Goal: Task Accomplishment & Management: Manage account settings

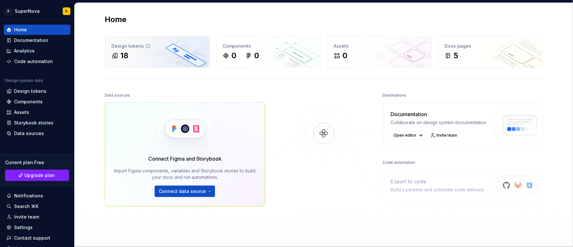
click at [154, 50] on div "Design tokens 18" at bounding box center [157, 51] width 104 height 31
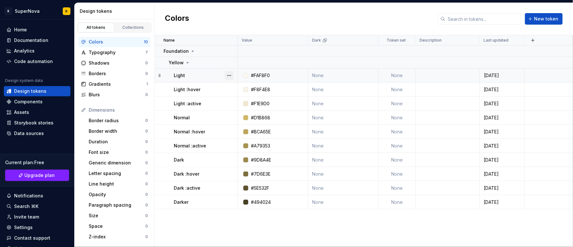
click at [225, 76] on button "button" at bounding box center [229, 75] width 9 height 9
click at [260, 113] on div "Delete token" at bounding box center [258, 112] width 42 height 6
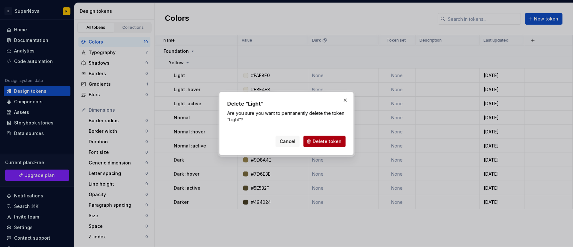
click at [323, 142] on span "Delete token" at bounding box center [327, 141] width 29 height 6
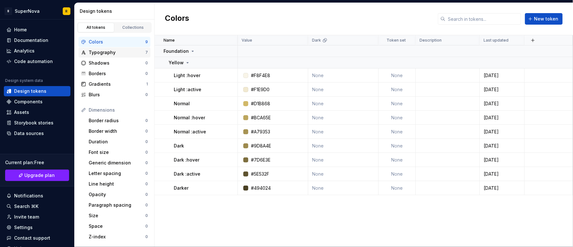
click at [109, 52] on div "Typography" at bounding box center [117, 52] width 57 height 6
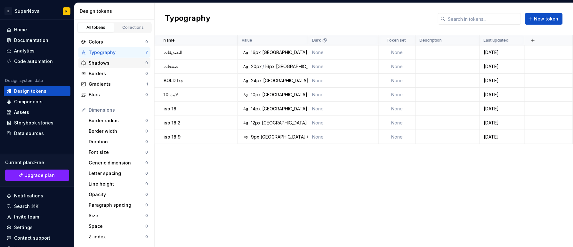
click at [111, 67] on div "Shadows 0" at bounding box center [114, 63] width 72 height 10
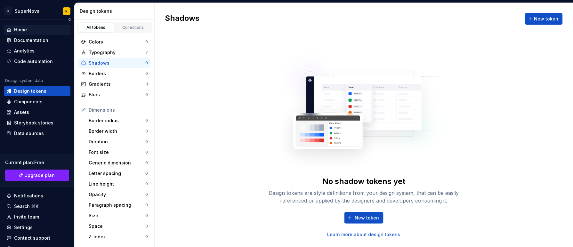
click at [39, 31] on div "Home" at bounding box center [36, 30] width 61 height 6
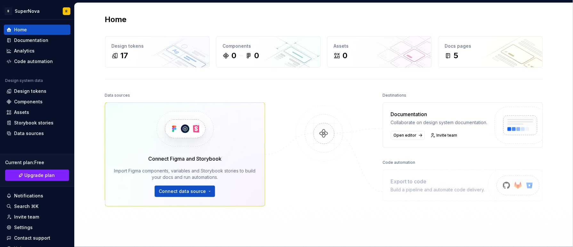
click at [402, 167] on div "Code automation" at bounding box center [399, 162] width 33 height 9
click at [177, 198] on div "Connect Figma and Storybook Import Figma components, variables and Storybook st…" at bounding box center [185, 154] width 160 height 104
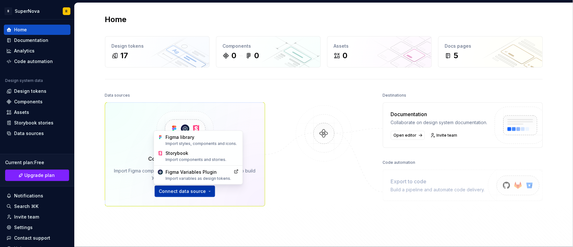
click at [193, 195] on html "B SuperNova R Home Documentation Analytics Code automation Design system data D…" at bounding box center [286, 123] width 573 height 247
click at [218, 173] on div "Figma Variables Plugin Import variables as design tokens." at bounding box center [199, 175] width 66 height 12
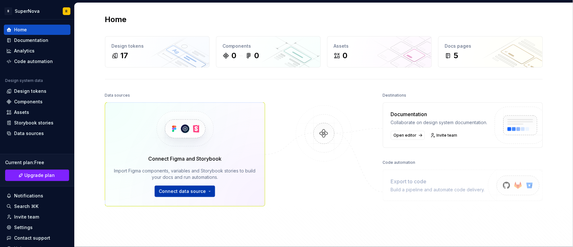
click at [204, 193] on html "B SuperNova R Home Documentation Analytics Code automation Design system data D…" at bounding box center [286, 123] width 573 height 247
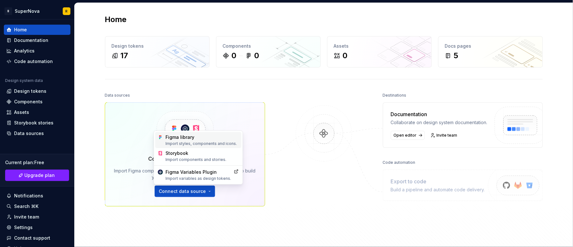
click at [204, 143] on div "Import styles, components and icons." at bounding box center [202, 143] width 73 height 5
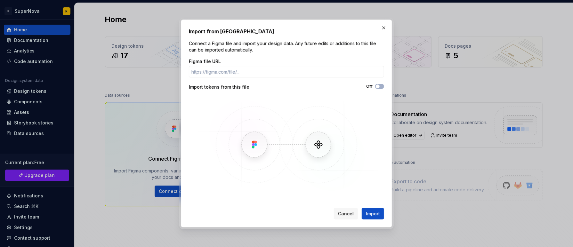
click at [249, 78] on div "Figma file URL Import tokens from this file Off" at bounding box center [286, 125] width 195 height 134
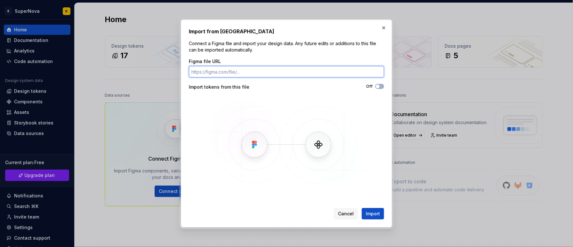
click at [236, 68] on input "Figma file URL" at bounding box center [286, 72] width 195 height 12
paste input "[URL][DOMAIN_NAME]"
type input "[URL][DOMAIN_NAME]"
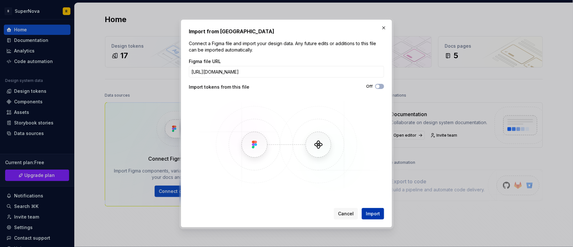
scroll to position [0, 0]
click at [373, 213] on span "Import" at bounding box center [373, 214] width 14 height 6
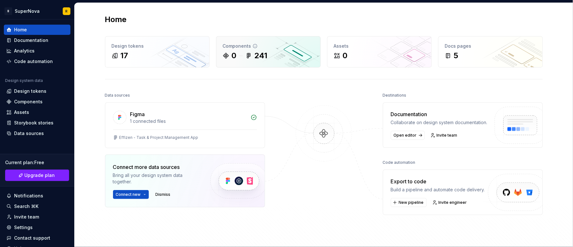
click at [282, 57] on div "0 241" at bounding box center [268, 56] width 91 height 10
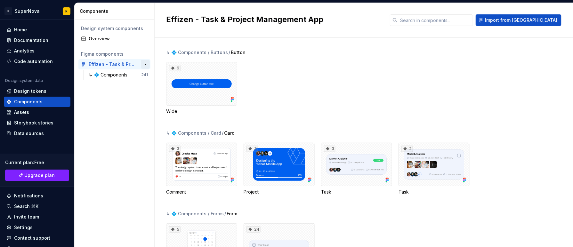
click at [145, 62] on button "button" at bounding box center [145, 64] width 9 height 9
click at [124, 75] on div "↳ 💠 Components" at bounding box center [109, 75] width 41 height 6
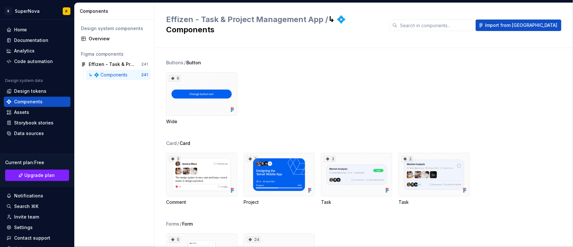
drag, startPoint x: 124, startPoint y: 75, endPoint x: 109, endPoint y: 103, distance: 31.4
click at [109, 103] on div "Design system components Overview Figma components Effizen - Task & Project Man…" at bounding box center [115, 134] width 80 height 228
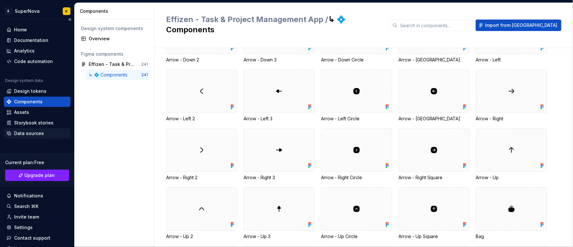
click at [34, 136] on div "Data sources" at bounding box center [29, 133] width 30 height 6
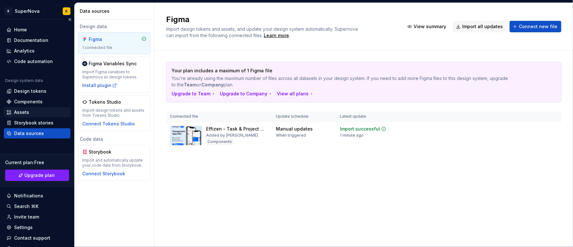
click at [23, 110] on div "Assets" at bounding box center [21, 112] width 15 height 6
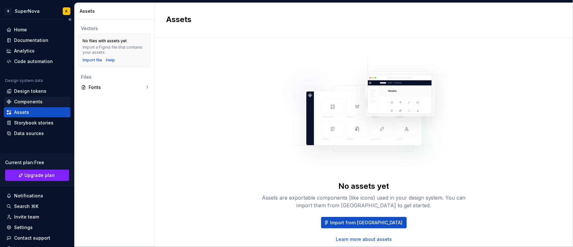
click at [45, 100] on div "Components" at bounding box center [36, 102] width 61 height 6
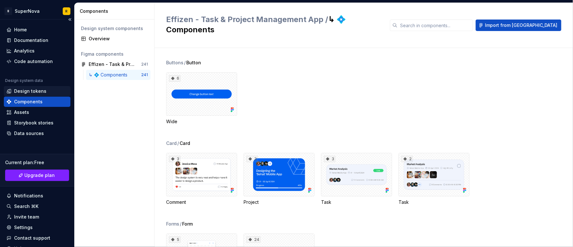
click at [40, 87] on div "Design tokens" at bounding box center [37, 91] width 67 height 10
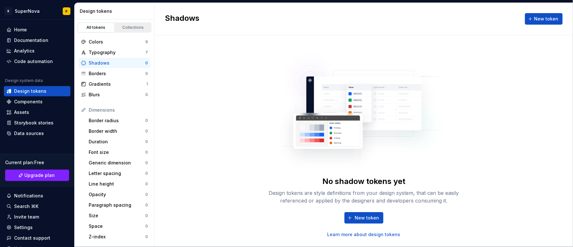
click at [130, 24] on link "Collections" at bounding box center [133, 28] width 36 height 10
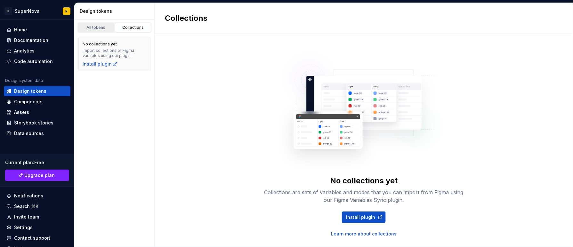
click at [100, 26] on div "All tokens" at bounding box center [96, 27] width 32 height 5
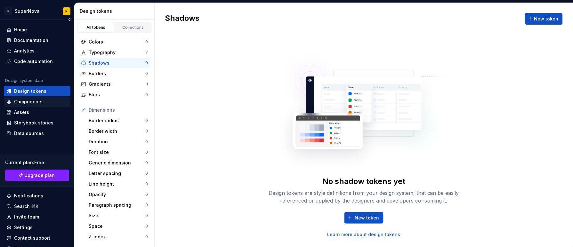
click at [32, 103] on div "Components" at bounding box center [28, 102] width 28 height 6
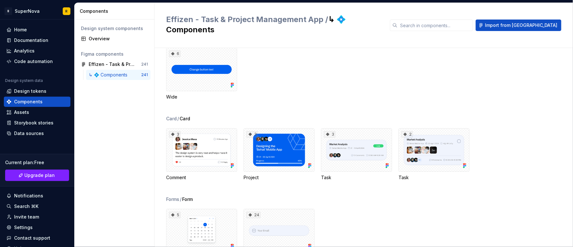
scroll to position [42, 0]
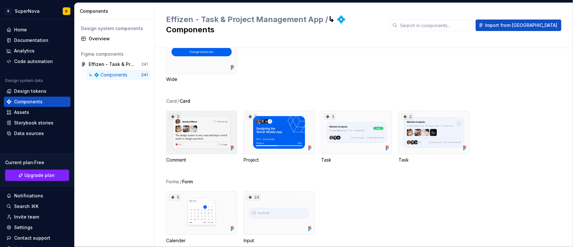
click at [197, 125] on div "3" at bounding box center [201, 133] width 71 height 44
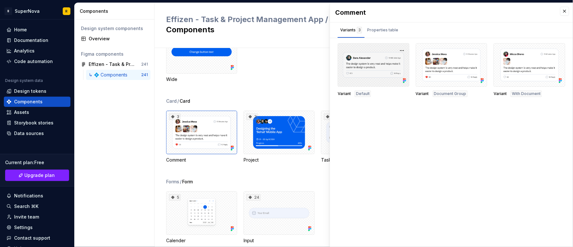
click at [379, 75] on div at bounding box center [374, 65] width 72 height 44
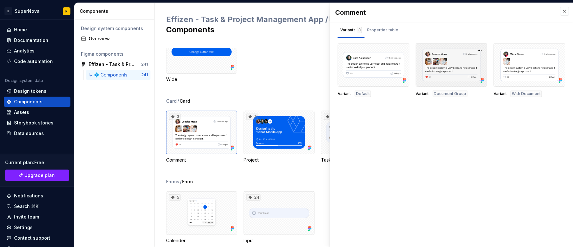
click at [423, 72] on div at bounding box center [452, 65] width 72 height 44
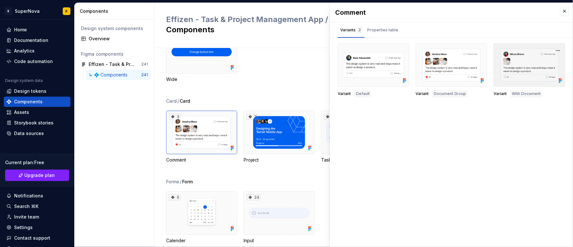
click at [509, 67] on div at bounding box center [530, 65] width 72 height 44
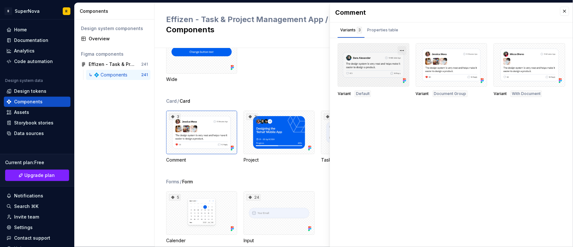
click at [401, 50] on button "button" at bounding box center [402, 50] width 9 height 9
click at [401, 102] on div "Comment Variants 3 Properties table Variant Default Variant Document Group Vari…" at bounding box center [451, 125] width 243 height 244
click at [252, 77] on div "Buttons / Button 6 Wide" at bounding box center [369, 57] width 407 height 81
click at [566, 14] on button "button" at bounding box center [564, 11] width 9 height 9
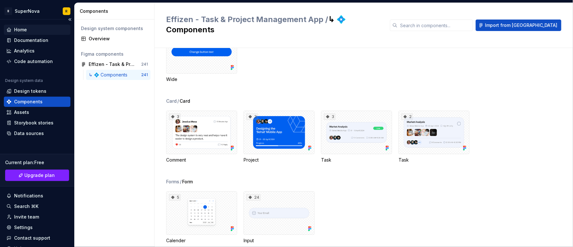
click at [28, 26] on div "Home" at bounding box center [37, 30] width 67 height 10
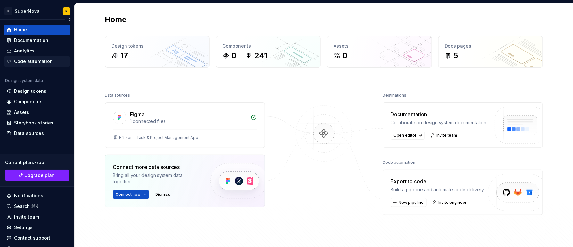
click at [42, 61] on div "Code automation" at bounding box center [33, 61] width 39 height 6
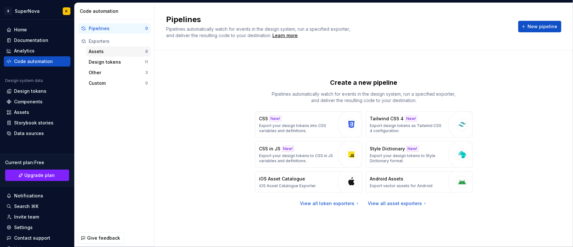
click at [122, 51] on div "Assets" at bounding box center [117, 51] width 57 height 6
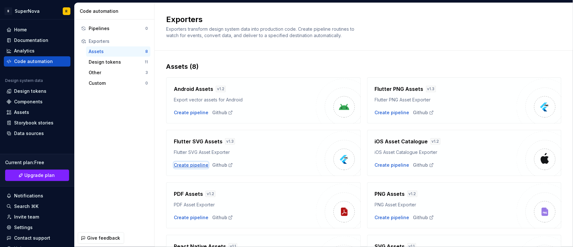
click at [191, 164] on div "Create pipeline" at bounding box center [191, 165] width 35 height 6
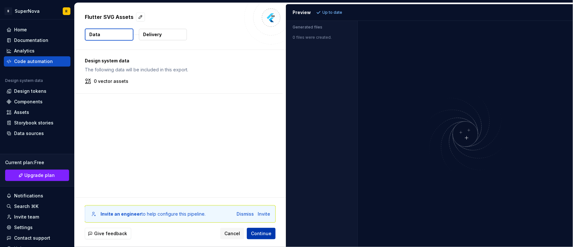
click at [258, 233] on span "Continue" at bounding box center [261, 234] width 20 height 6
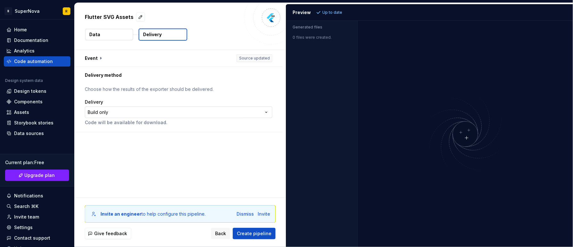
click at [260, 115] on html "**********" at bounding box center [286, 123] width 573 height 247
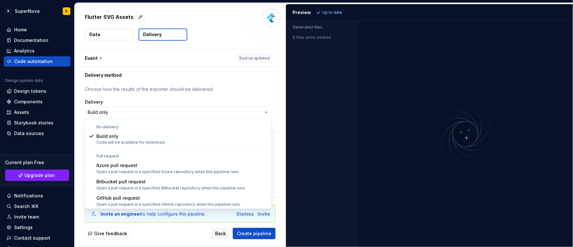
click at [272, 100] on html "**********" at bounding box center [286, 123] width 573 height 247
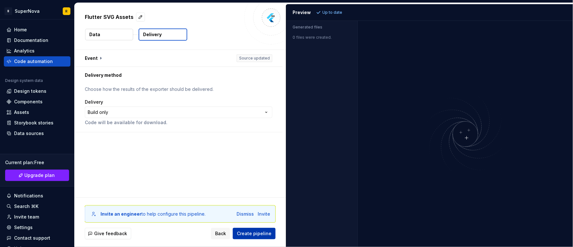
click at [254, 231] on span "Create pipeline" at bounding box center [254, 234] width 35 height 6
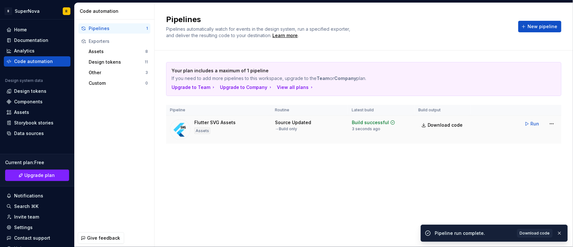
click at [374, 127] on div "3 seconds ago" at bounding box center [366, 128] width 28 height 5
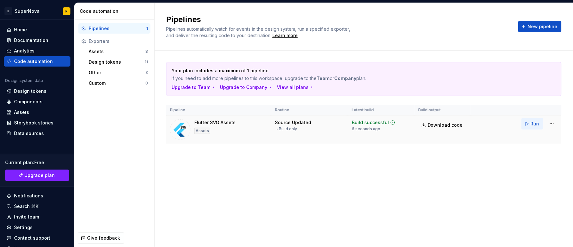
click at [532, 126] on span "Run" at bounding box center [535, 124] width 9 height 6
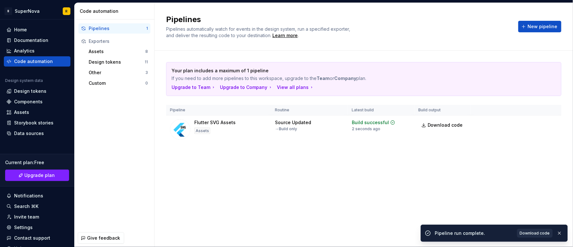
click at [533, 237] on link "Download code" at bounding box center [535, 233] width 36 height 9
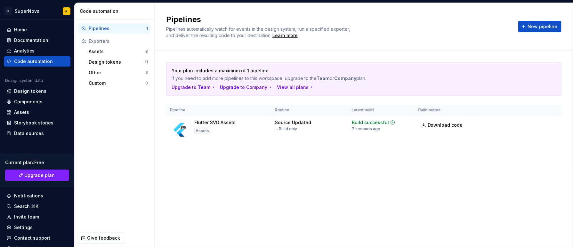
click at [311, 189] on div "Pipelines Pipelines automatically watch for events in the design system, run a …" at bounding box center [364, 125] width 418 height 244
click at [39, 28] on div "Home" at bounding box center [36, 30] width 61 height 6
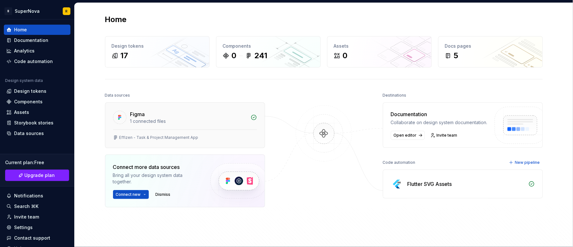
click at [164, 134] on div "Effizen - Task & Project Management App" at bounding box center [184, 139] width 159 height 18
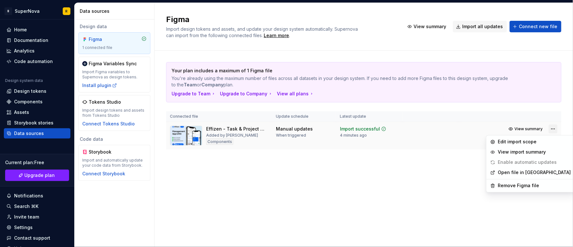
click at [554, 131] on html "B SuperNova R Home Documentation Analytics Code automation Design system data D…" at bounding box center [286, 123] width 573 height 247
click at [130, 182] on html "B SuperNova R Home Documentation Analytics Code automation Design system data D…" at bounding box center [286, 123] width 573 height 247
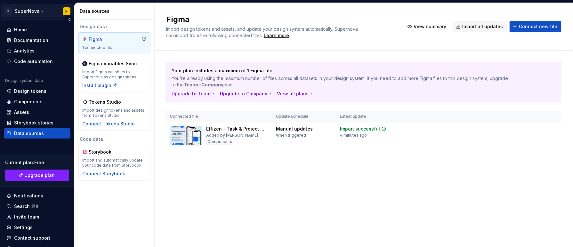
click at [36, 7] on html "B SuperNova R Home Documentation Analytics Code automation Design system data D…" at bounding box center [286, 123] width 573 height 247
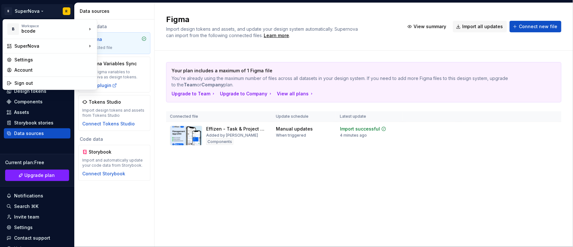
click at [137, 209] on html "B SuperNova R Home Documentation Analytics Code automation Design system data D…" at bounding box center [286, 123] width 573 height 247
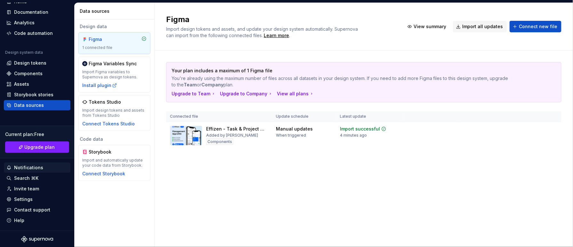
scroll to position [29, 0]
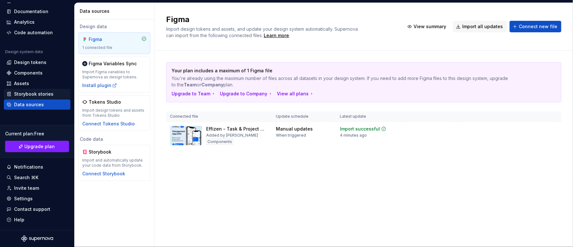
click at [40, 94] on div "Storybook stories" at bounding box center [33, 94] width 39 height 6
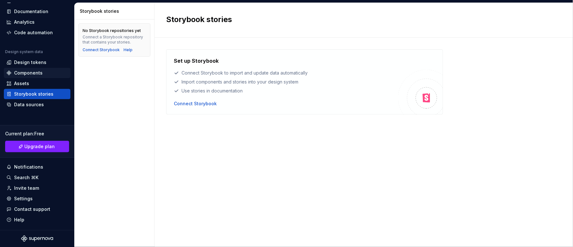
click at [32, 68] on div "Components" at bounding box center [37, 73] width 67 height 10
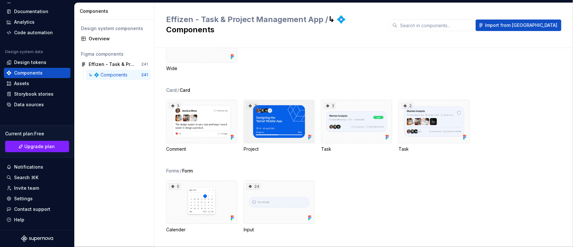
scroll to position [84, 0]
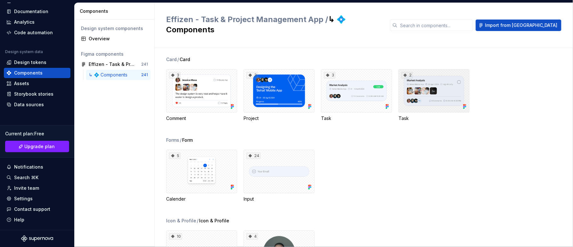
click at [412, 85] on div "2" at bounding box center [434, 91] width 71 height 44
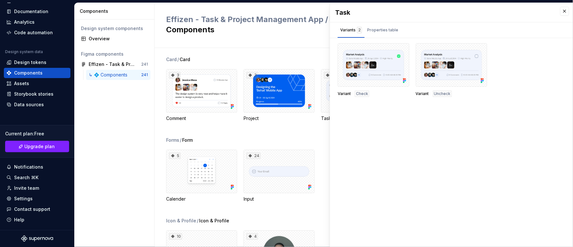
click at [141, 140] on div "Design system components Overview Figma components Effizen - Task & Project Man…" at bounding box center [115, 134] width 80 height 228
click at [567, 11] on button "button" at bounding box center [564, 11] width 9 height 9
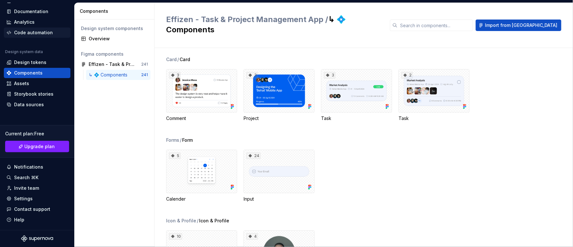
click at [43, 31] on div "Code automation" at bounding box center [33, 32] width 39 height 6
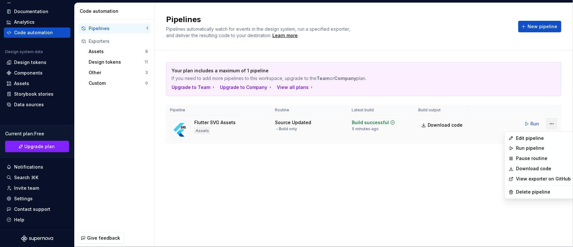
click at [552, 123] on html "B SuperNova R Home Documentation Analytics Code automation Design system data D…" at bounding box center [286, 123] width 573 height 247
click at [522, 190] on div "Delete pipeline" at bounding box center [543, 192] width 55 height 6
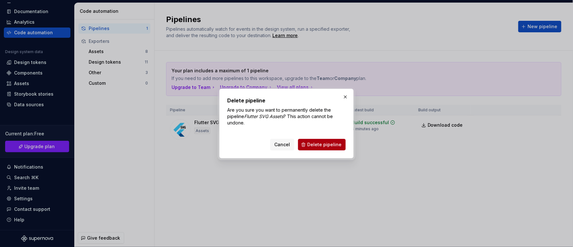
click at [325, 142] on span "Delete pipeline" at bounding box center [324, 145] width 34 height 6
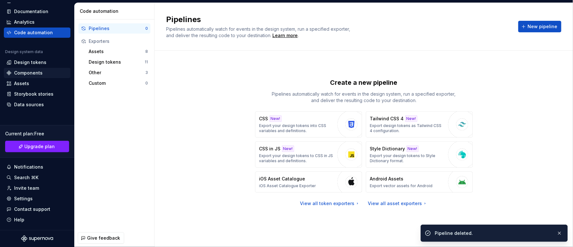
click at [33, 74] on div "Components" at bounding box center [28, 73] width 28 height 6
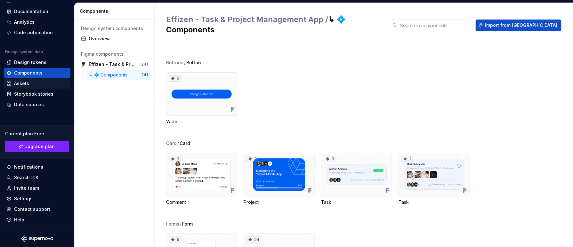
click at [31, 82] on div "Assets" at bounding box center [36, 83] width 61 height 6
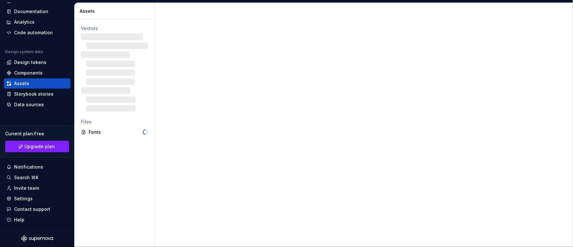
click at [33, 82] on div "Assets" at bounding box center [36, 83] width 61 height 6
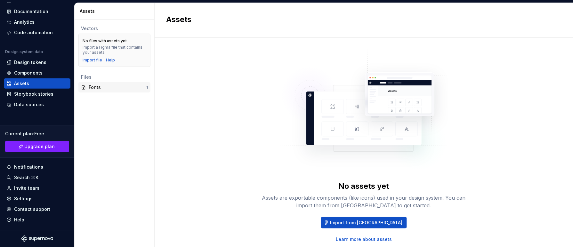
click at [125, 88] on div "Fonts" at bounding box center [118, 87] width 58 height 6
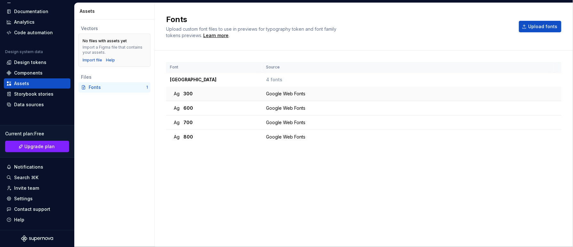
click at [195, 95] on div "Ag 300" at bounding box center [216, 94] width 85 height 6
click at [184, 93] on span "300" at bounding box center [187, 94] width 9 height 6
click at [245, 94] on div "Ag 300" at bounding box center [216, 94] width 85 height 6
click at [34, 63] on div "Design tokens" at bounding box center [30, 62] width 32 height 6
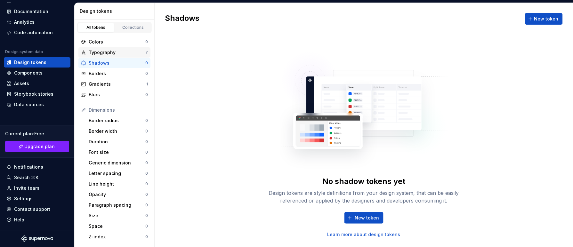
click at [126, 52] on div "Typography" at bounding box center [117, 52] width 57 height 6
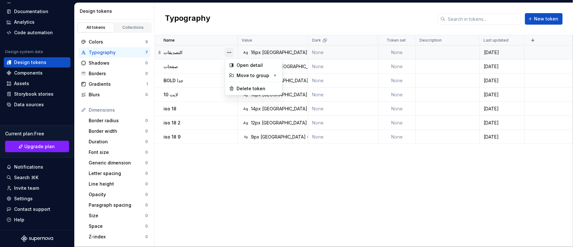
click at [232, 52] on button "button" at bounding box center [229, 52] width 9 height 9
click at [159, 53] on html "B SuperNova R Home Documentation Analytics Code automation Design system data D…" at bounding box center [286, 123] width 573 height 247
click at [160, 53] on icon at bounding box center [159, 52] width 5 height 5
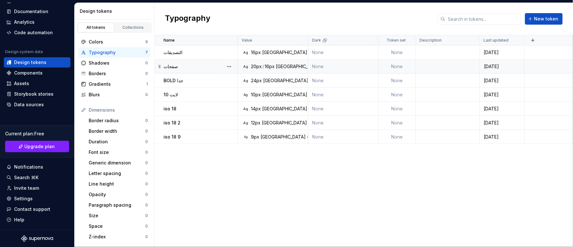
click at [184, 68] on div "صفحات" at bounding box center [201, 66] width 74 height 6
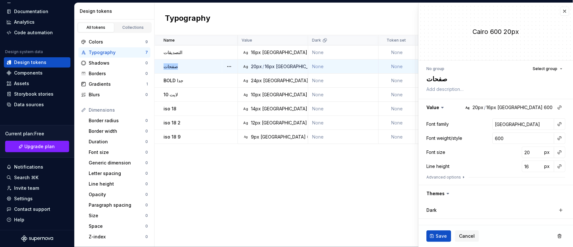
click at [184, 68] on div "صفحات" at bounding box center [201, 66] width 74 height 6
click at [193, 82] on div "BOLD جدا" at bounding box center [201, 80] width 74 height 6
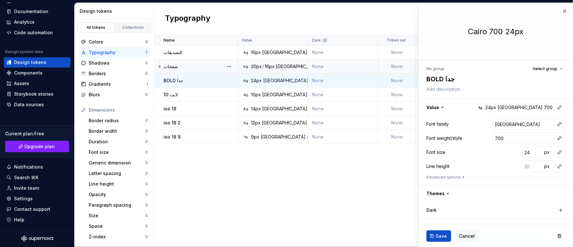
click at [128, 247] on div at bounding box center [64, 247] width 128 height 0
click at [232, 162] on div "Name Value Dark Token set Description Last updated التصديقات Ag 16px [GEOGRAPHI…" at bounding box center [364, 141] width 418 height 212
click at [554, 238] on button "button" at bounding box center [560, 237] width 12 height 12
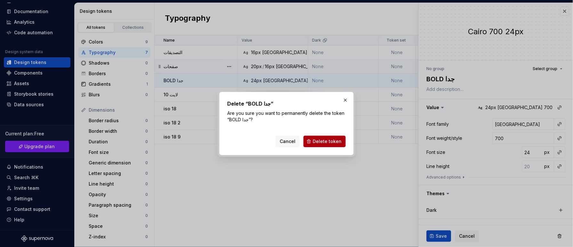
click at [318, 142] on span "Delete token" at bounding box center [327, 141] width 29 height 6
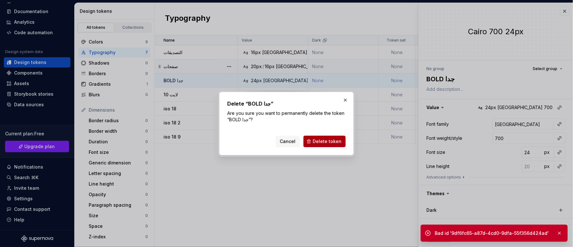
click at [334, 142] on span "Delete token" at bounding box center [327, 141] width 29 height 6
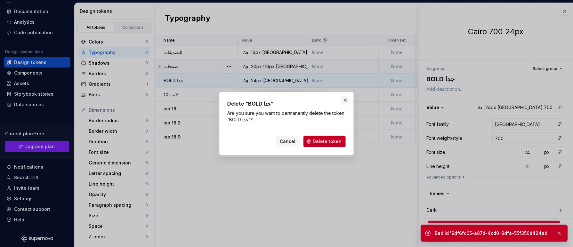
click at [348, 102] on button "button" at bounding box center [345, 100] width 9 height 9
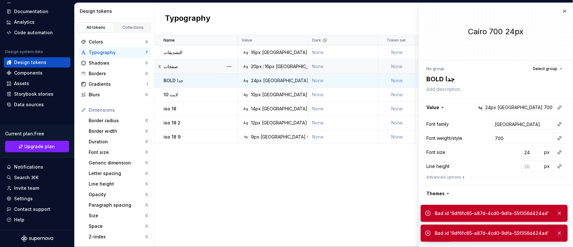
click at [561, 232] on button "button" at bounding box center [559, 233] width 8 height 9
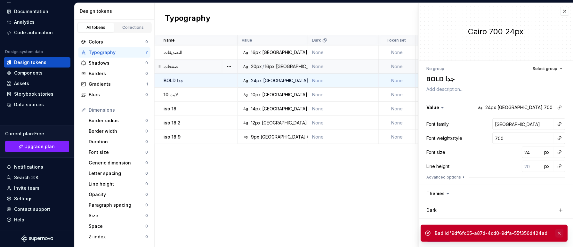
click at [560, 233] on button "button" at bounding box center [559, 233] width 8 height 9
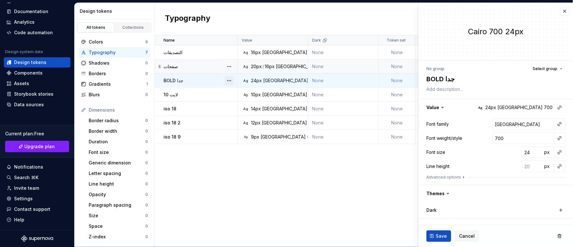
click at [230, 81] on button "button" at bounding box center [229, 80] width 9 height 9
click at [248, 117] on div "Delete token" at bounding box center [258, 117] width 42 height 6
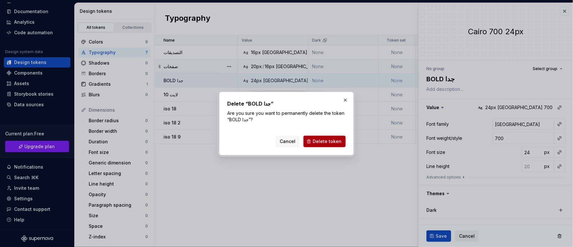
click at [323, 143] on span "Delete token" at bounding box center [327, 141] width 29 height 6
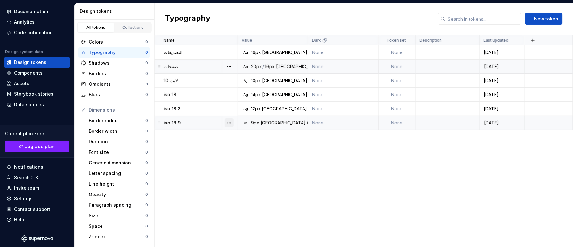
click at [232, 123] on button "button" at bounding box center [229, 122] width 9 height 9
click at [257, 157] on div "Delete token" at bounding box center [258, 159] width 42 height 6
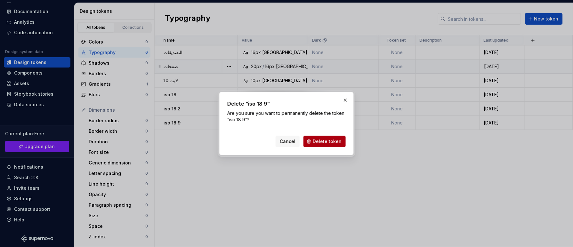
click at [317, 144] on span "Delete token" at bounding box center [327, 141] width 29 height 6
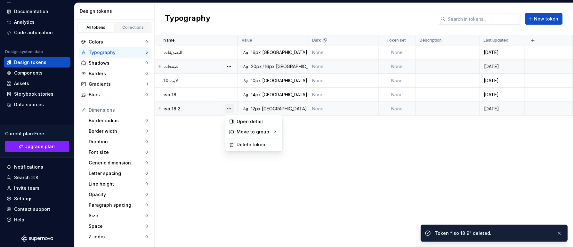
click at [230, 108] on button "button" at bounding box center [229, 108] width 9 height 9
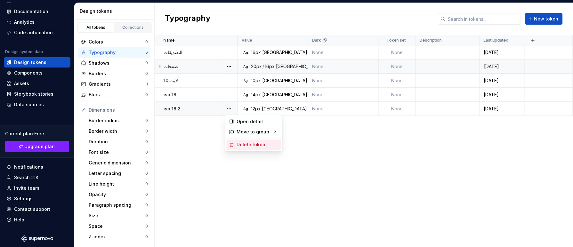
click at [263, 143] on div "Delete token" at bounding box center [258, 145] width 42 height 6
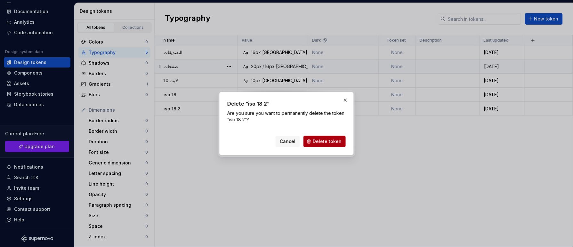
click at [324, 142] on span "Delete token" at bounding box center [327, 141] width 29 height 6
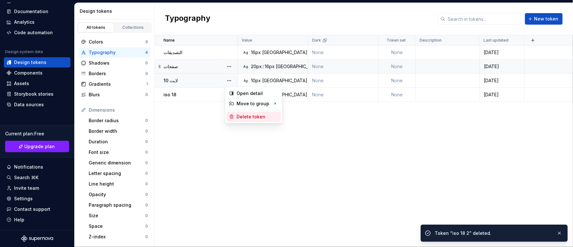
click at [253, 118] on div "Delete token" at bounding box center [258, 117] width 42 height 6
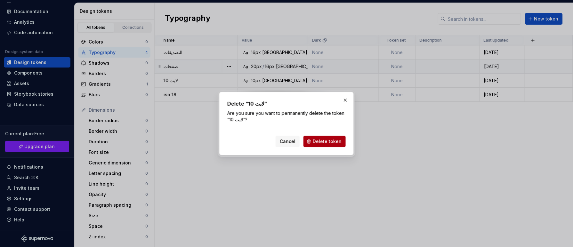
click at [328, 141] on span "Delete token" at bounding box center [327, 141] width 29 height 6
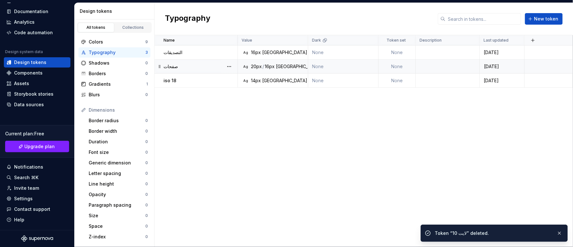
click at [227, 85] on button "button" at bounding box center [229, 80] width 9 height 9
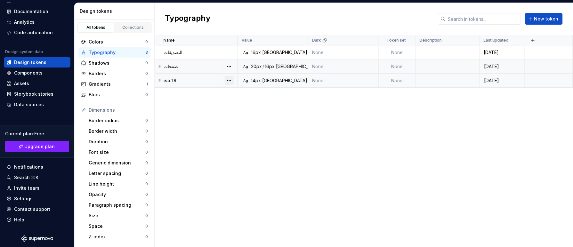
click at [231, 81] on button "button" at bounding box center [229, 80] width 9 height 9
click at [242, 116] on div "Delete token" at bounding box center [258, 117] width 42 height 6
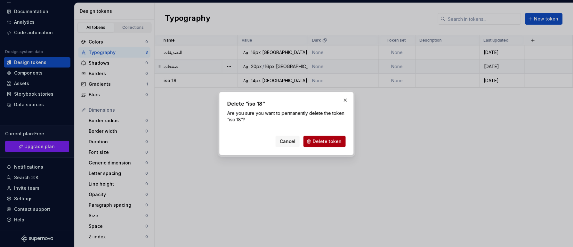
click at [314, 140] on button "Delete token" at bounding box center [325, 142] width 42 height 12
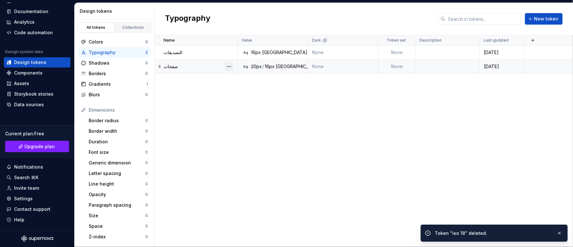
click at [231, 64] on button "button" at bounding box center [229, 66] width 9 height 9
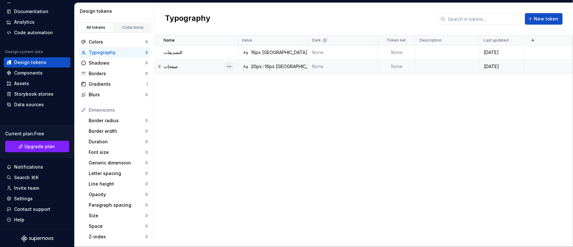
click at [229, 66] on button "button" at bounding box center [229, 66] width 9 height 9
click at [256, 101] on div "Delete token" at bounding box center [258, 103] width 42 height 6
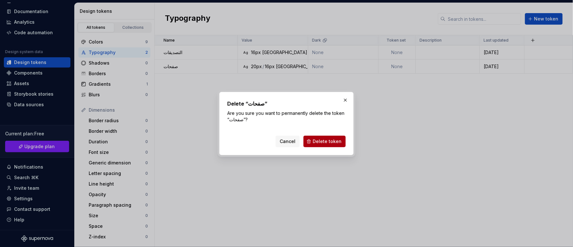
click at [314, 140] on button "Delete token" at bounding box center [325, 142] width 42 height 12
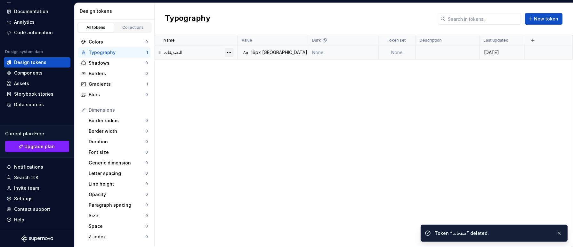
click at [227, 52] on button "button" at bounding box center [229, 52] width 9 height 9
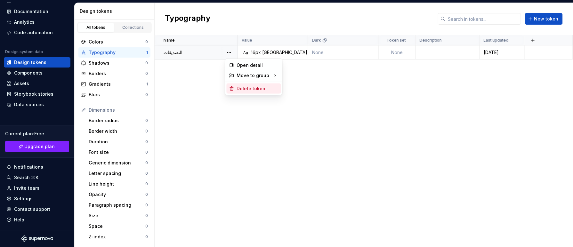
click at [253, 88] on div "Delete token" at bounding box center [258, 88] width 42 height 6
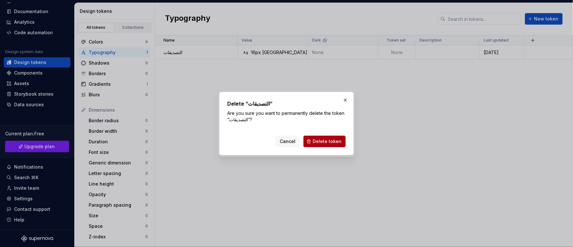
click at [314, 139] on button "Delete token" at bounding box center [325, 142] width 42 height 12
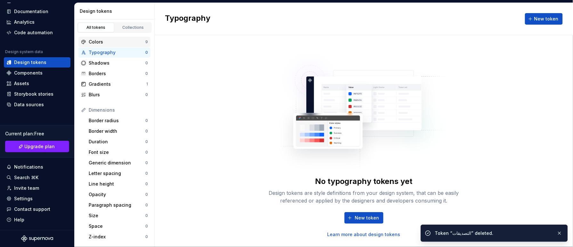
click at [111, 41] on div "Colors" at bounding box center [117, 42] width 57 height 6
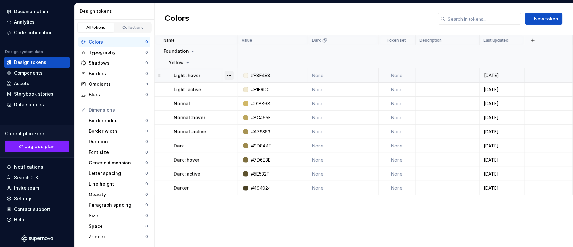
click at [229, 75] on button "button" at bounding box center [229, 75] width 9 height 9
click at [258, 111] on div "Delete token" at bounding box center [258, 112] width 42 height 6
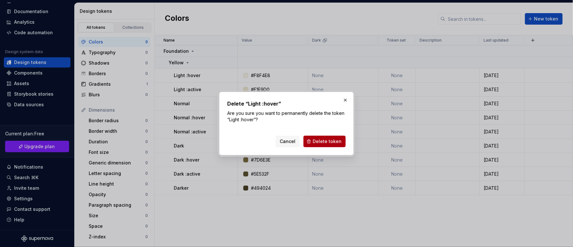
click at [332, 139] on span "Delete token" at bounding box center [327, 141] width 29 height 6
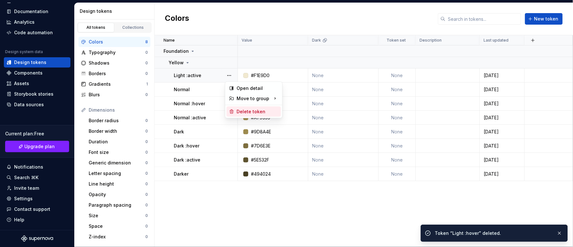
click at [255, 109] on div "Delete token" at bounding box center [258, 112] width 42 height 6
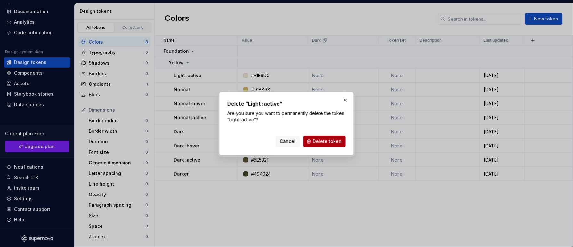
click at [317, 143] on span "Delete token" at bounding box center [327, 141] width 29 height 6
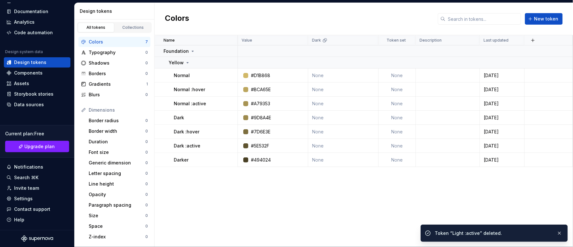
click at [231, 73] on div at bounding box center [229, 76] width 17 height 14
click at [231, 73] on button "button" at bounding box center [229, 75] width 9 height 9
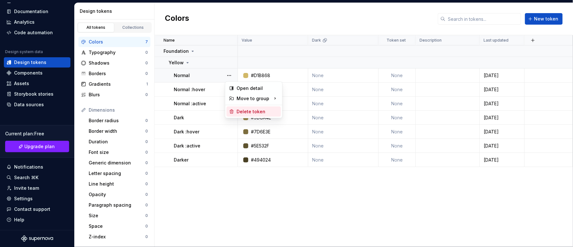
click at [244, 109] on div "Delete token" at bounding box center [258, 112] width 42 height 6
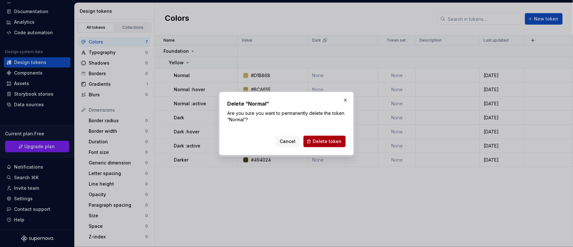
click at [320, 139] on span "Delete token" at bounding box center [327, 141] width 29 height 6
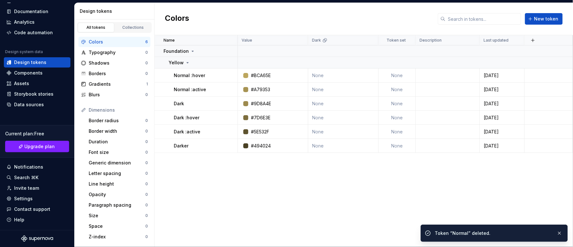
click at [230, 75] on div at bounding box center [229, 76] width 17 height 14
click at [230, 75] on button "button" at bounding box center [229, 75] width 9 height 9
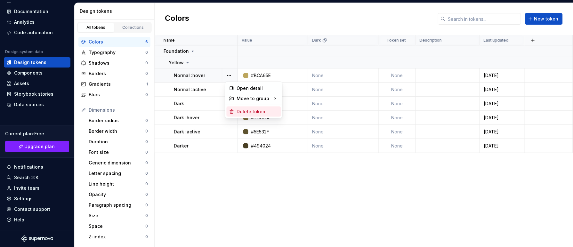
click at [247, 109] on div "Delete token" at bounding box center [258, 112] width 42 height 6
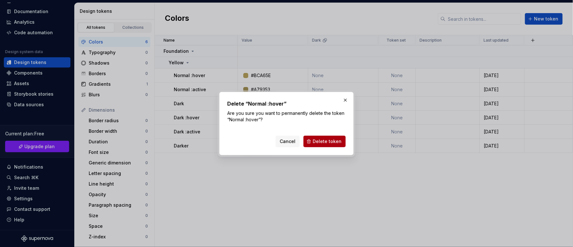
click at [314, 140] on button "Delete token" at bounding box center [325, 142] width 42 height 12
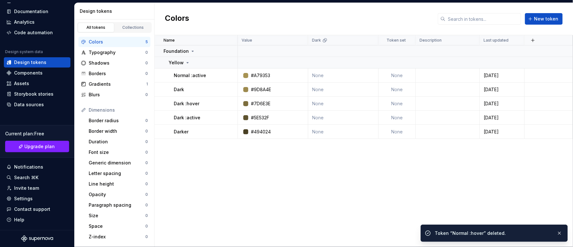
click at [230, 75] on div at bounding box center [229, 76] width 17 height 14
click at [230, 75] on button "button" at bounding box center [229, 75] width 9 height 9
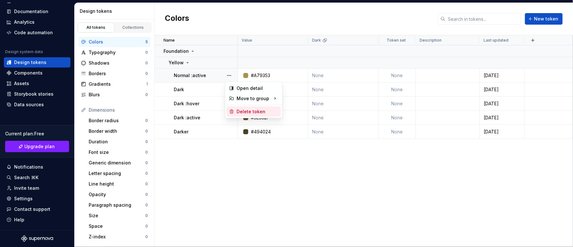
click at [255, 112] on div "Delete token" at bounding box center [258, 112] width 42 height 6
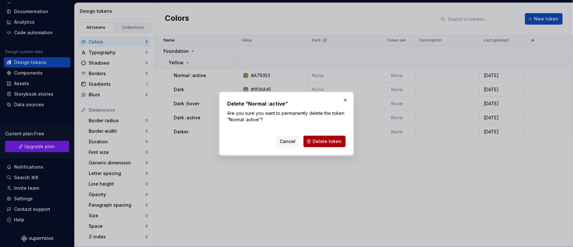
click at [332, 142] on span "Delete token" at bounding box center [327, 141] width 29 height 6
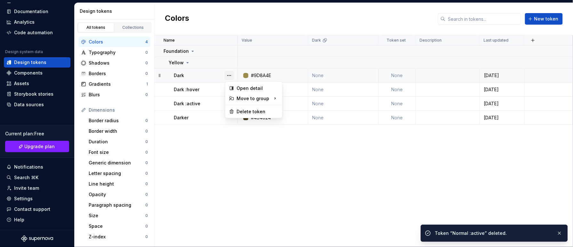
click at [230, 76] on button "button" at bounding box center [229, 75] width 9 height 9
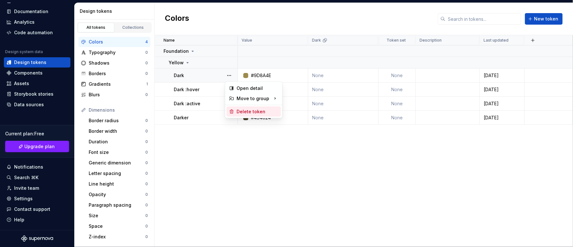
click at [259, 113] on div "Delete token" at bounding box center [258, 112] width 42 height 6
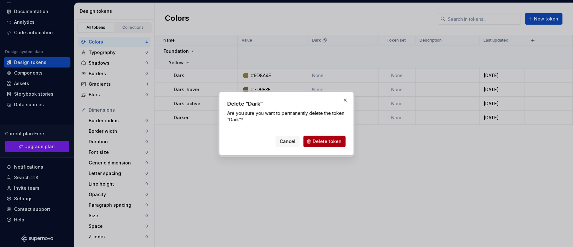
click at [324, 140] on span "Delete token" at bounding box center [327, 141] width 29 height 6
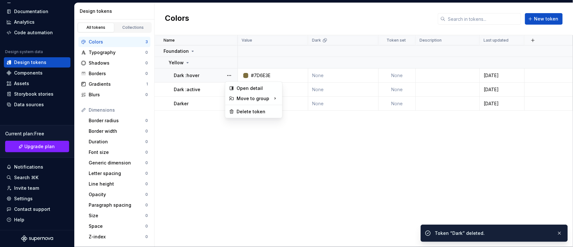
click at [230, 77] on button "button" at bounding box center [229, 75] width 9 height 9
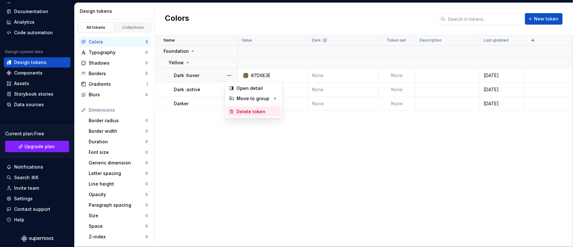
click at [265, 113] on div "Delete token" at bounding box center [258, 112] width 42 height 6
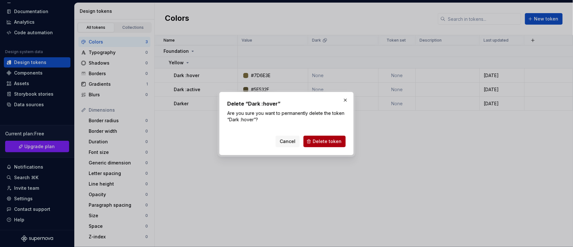
click at [325, 143] on span "Delete token" at bounding box center [327, 141] width 29 height 6
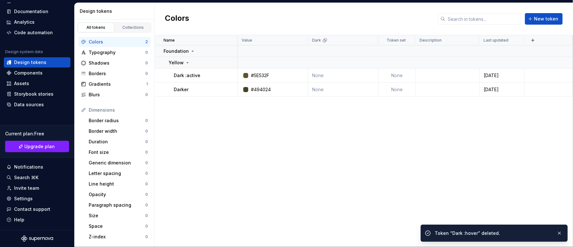
click at [231, 77] on button "button" at bounding box center [229, 75] width 9 height 9
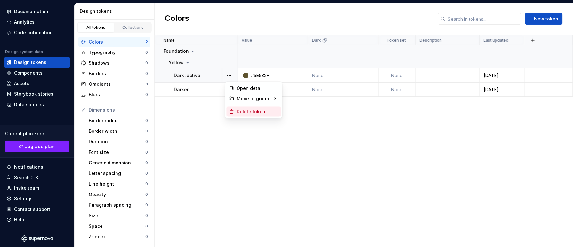
click at [261, 109] on div "Delete token" at bounding box center [258, 112] width 42 height 6
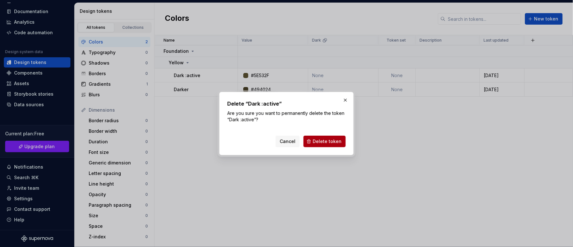
click at [333, 139] on span "Delete token" at bounding box center [327, 141] width 29 height 6
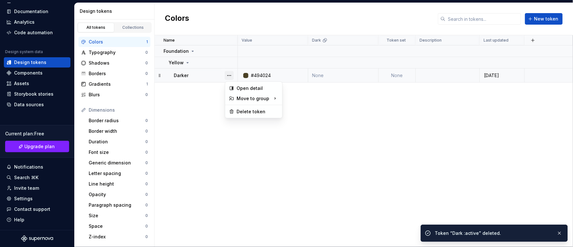
click at [232, 72] on button "button" at bounding box center [229, 75] width 9 height 9
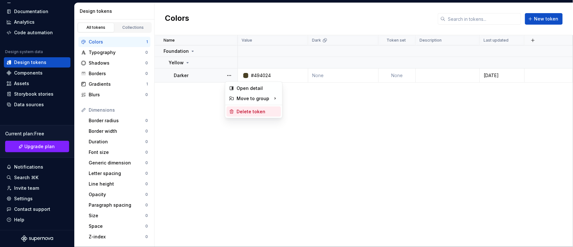
click at [259, 110] on div "Delete token" at bounding box center [258, 112] width 42 height 6
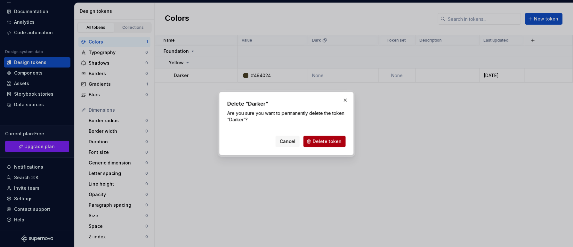
click at [324, 138] on span "Delete token" at bounding box center [327, 141] width 29 height 6
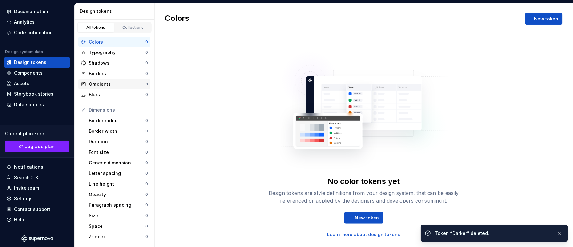
click at [107, 83] on div "Gradients" at bounding box center [118, 84] width 58 height 6
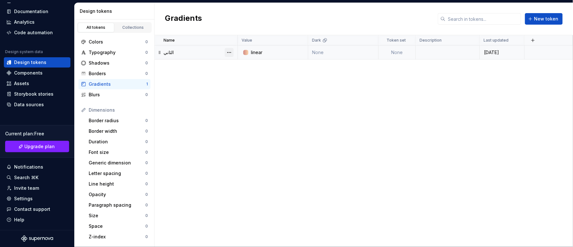
click at [230, 53] on button "button" at bounding box center [229, 52] width 9 height 9
click at [265, 88] on div "Delete token" at bounding box center [258, 88] width 42 height 6
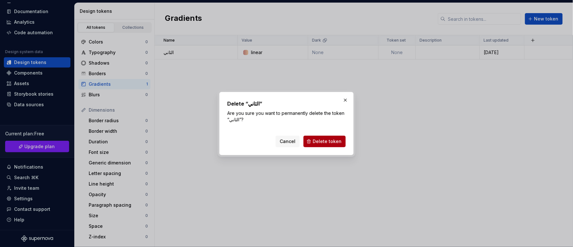
click at [316, 137] on button "Delete token" at bounding box center [325, 142] width 42 height 12
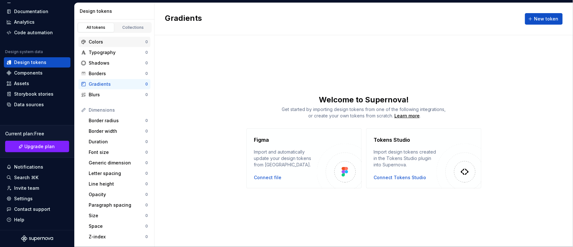
click at [113, 44] on div "Colors" at bounding box center [117, 42] width 57 height 6
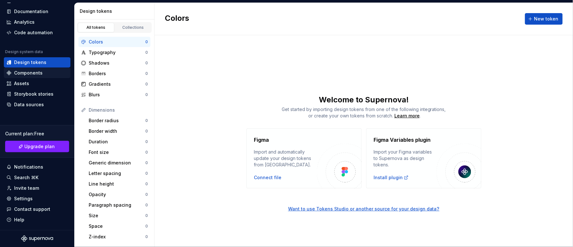
click at [31, 74] on div "Components" at bounding box center [28, 73] width 28 height 6
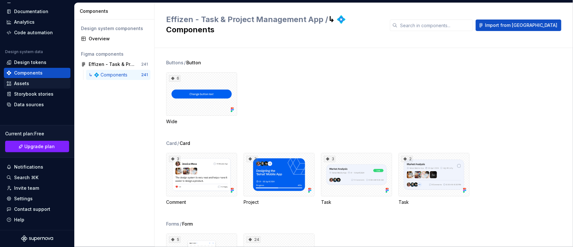
click at [34, 85] on div "Assets" at bounding box center [36, 83] width 61 height 6
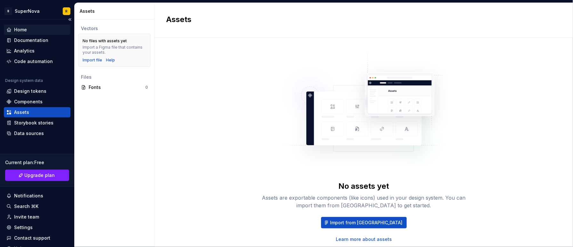
click at [23, 28] on div "Home" at bounding box center [20, 30] width 13 height 6
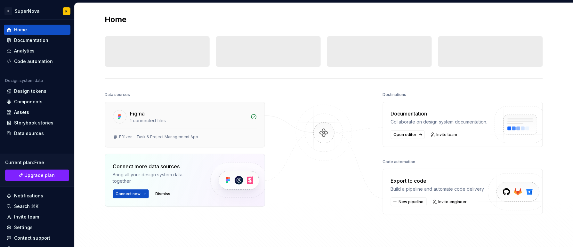
click at [186, 135] on div "Effizen - Task & Project Management App" at bounding box center [158, 136] width 79 height 5
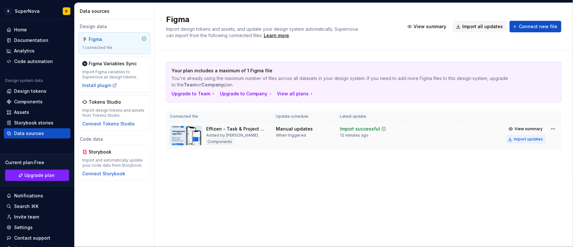
click at [531, 142] on div "Import updates" at bounding box center [528, 139] width 29 height 5
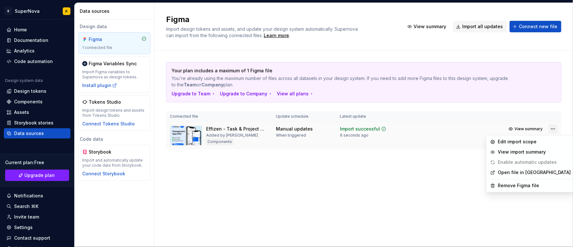
click at [551, 131] on html "B SuperNova R Home Documentation Analytics Code automation Design system data D…" at bounding box center [286, 123] width 573 height 247
click at [519, 140] on div "Edit import scope" at bounding box center [534, 142] width 73 height 6
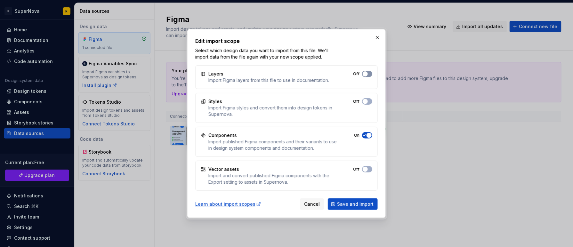
click at [366, 76] on span "button" at bounding box center [365, 73] width 5 height 5
click at [366, 102] on span "button" at bounding box center [365, 101] width 5 height 5
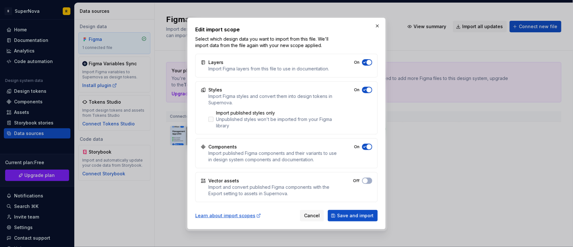
click at [213, 119] on div at bounding box center [210, 119] width 5 height 5
click at [367, 66] on button "On" at bounding box center [367, 62] width 10 height 6
click at [364, 215] on span "Save and import" at bounding box center [355, 216] width 36 height 6
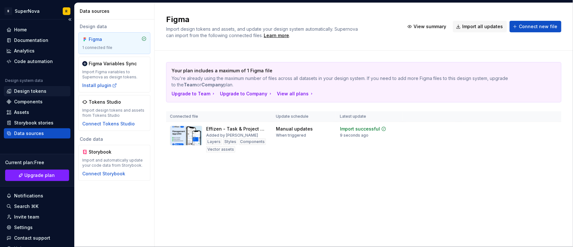
click at [33, 89] on div "Design tokens" at bounding box center [30, 91] width 32 height 6
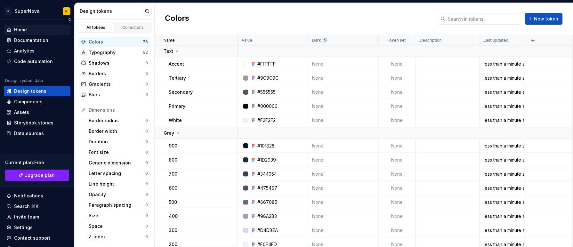
click at [33, 30] on div "Home" at bounding box center [36, 30] width 61 height 6
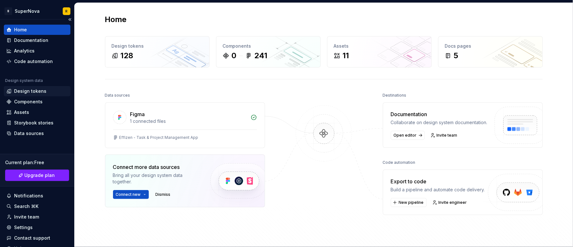
click at [28, 89] on div "Design tokens" at bounding box center [30, 91] width 32 height 6
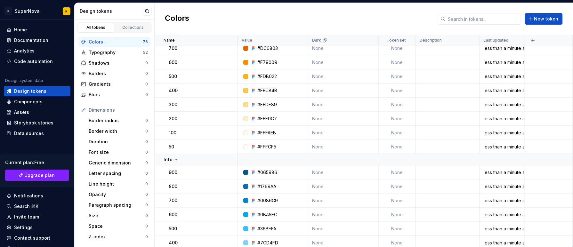
scroll to position [961, 0]
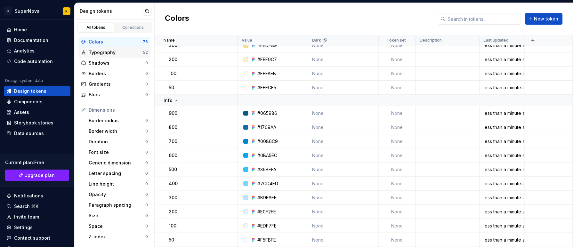
click at [125, 55] on div "Typography" at bounding box center [116, 52] width 54 height 6
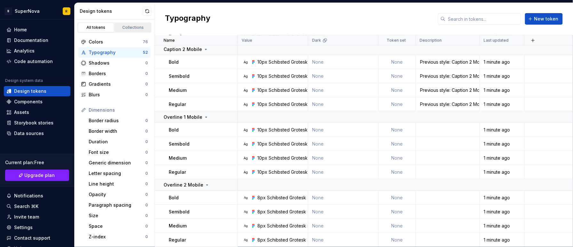
click at [131, 24] on link "Collections" at bounding box center [133, 28] width 36 height 10
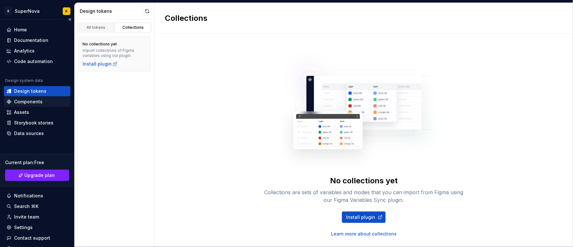
click at [43, 105] on div "Components" at bounding box center [37, 102] width 67 height 10
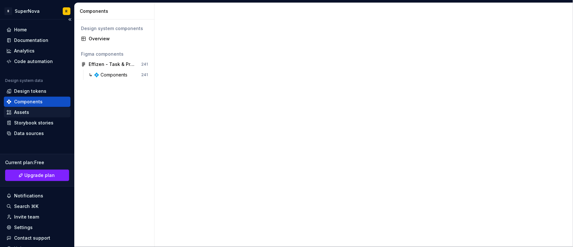
click at [28, 116] on div "Assets" at bounding box center [37, 112] width 67 height 10
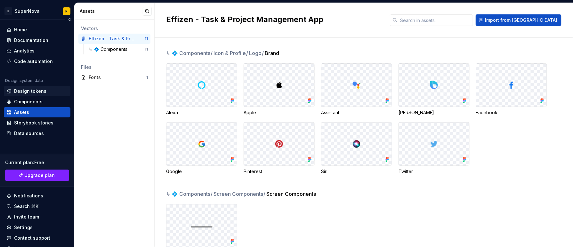
click at [40, 91] on div "Design tokens" at bounding box center [30, 91] width 32 height 6
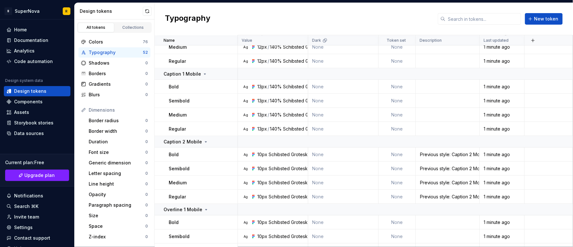
scroll to position [681, 0]
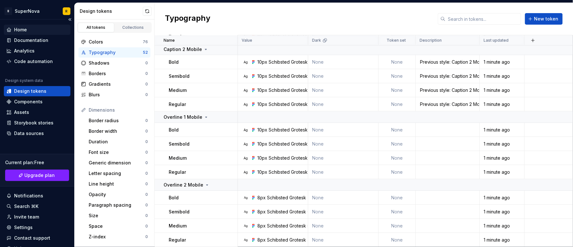
click at [33, 29] on div "Home" at bounding box center [36, 30] width 61 height 6
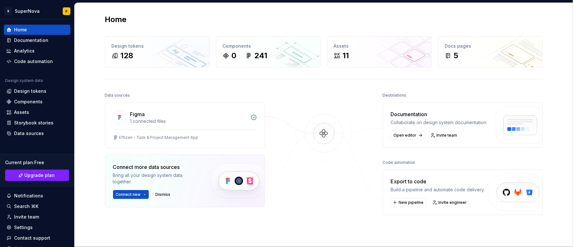
click at [129, 190] on div "Connect more data sources Bring all your design system data together. Connect n…" at bounding box center [156, 181] width 86 height 36
click at [129, 195] on html "B SuperNova R Home Documentation Analytics Code automation Design system data D…" at bounding box center [286, 123] width 573 height 247
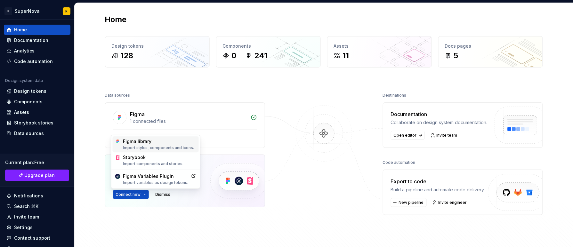
click at [162, 143] on div "Figma library Import styles, components and icons." at bounding box center [159, 144] width 73 height 12
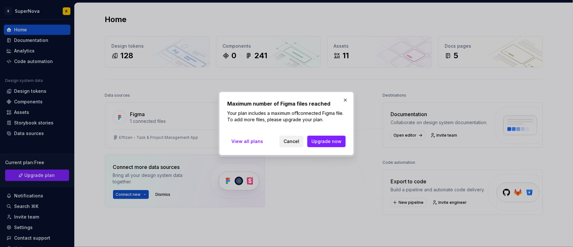
click at [295, 145] on button "Cancel" at bounding box center [292, 142] width 24 height 12
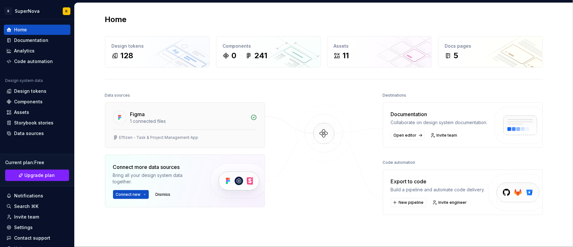
click at [223, 125] on div "Figma 1 connected files" at bounding box center [184, 116] width 159 height 27
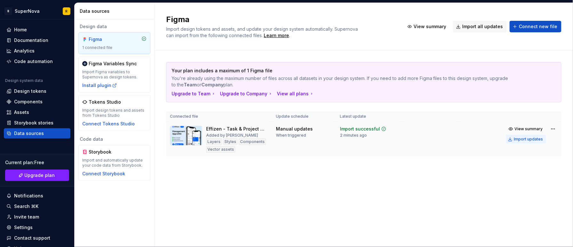
click at [530, 142] on button "Import updates" at bounding box center [526, 139] width 40 height 9
click at [36, 101] on div "Components" at bounding box center [28, 102] width 28 height 6
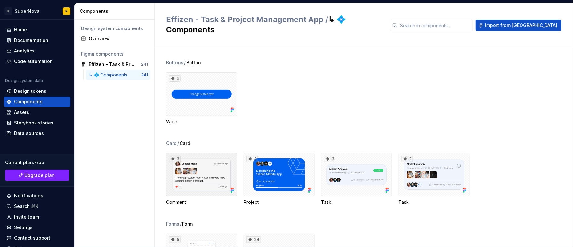
click at [222, 167] on div "3" at bounding box center [201, 175] width 71 height 44
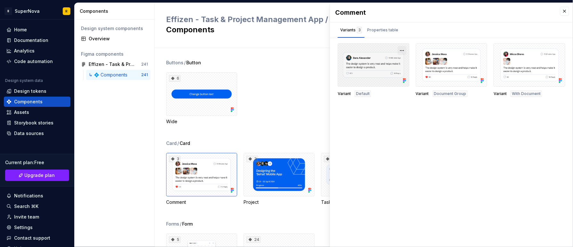
click at [403, 49] on button "button" at bounding box center [402, 50] width 9 height 9
click at [440, 140] on div "Comment Variants 3 Properties table Variant Default Variant Document Group Vari…" at bounding box center [451, 125] width 243 height 244
click at [30, 132] on div "Data sources" at bounding box center [29, 133] width 30 height 6
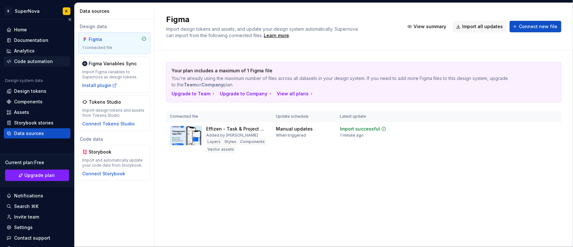
click at [29, 58] on div "Code automation" at bounding box center [33, 61] width 39 height 6
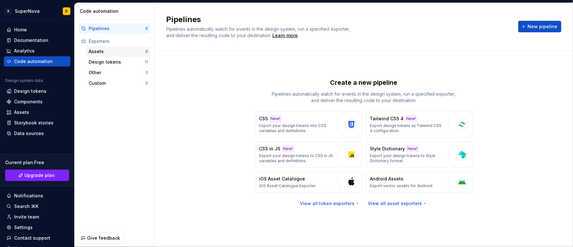
click at [130, 49] on div "Assets" at bounding box center [117, 51] width 57 height 6
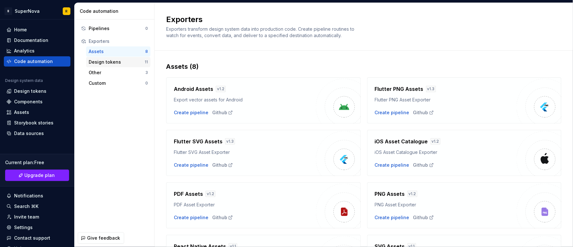
click at [124, 62] on div "Design tokens" at bounding box center [117, 62] width 56 height 6
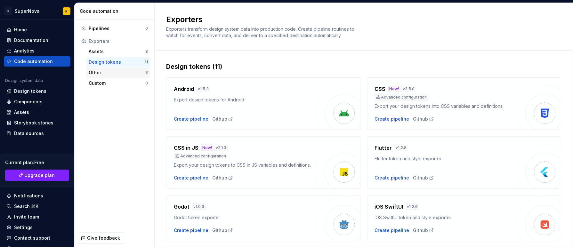
click at [117, 73] on div "Other" at bounding box center [117, 72] width 57 height 6
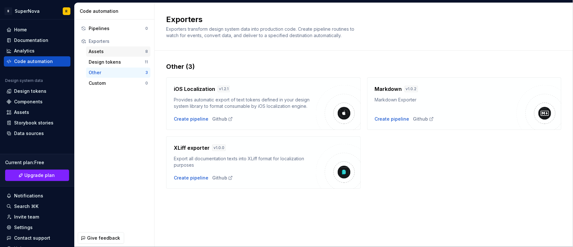
click at [118, 54] on div "Assets" at bounding box center [117, 51] width 57 height 6
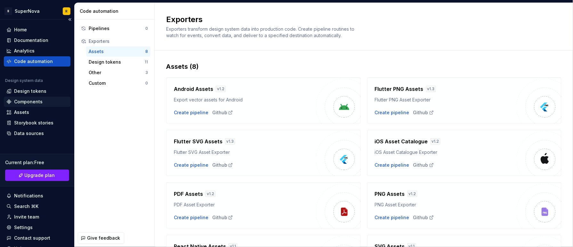
click at [36, 104] on div "Components" at bounding box center [28, 102] width 28 height 6
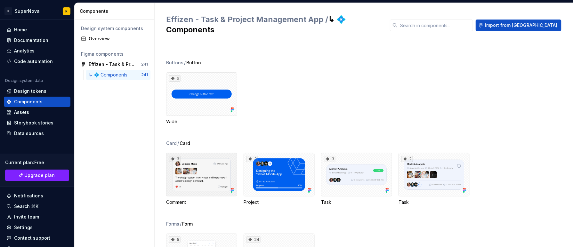
click at [191, 169] on div "3" at bounding box center [201, 175] width 71 height 44
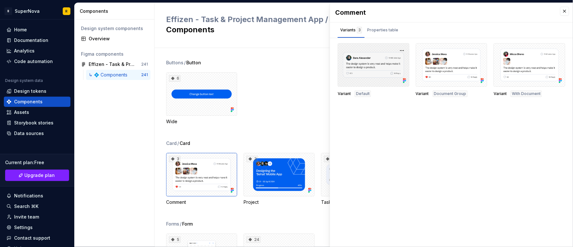
click at [359, 51] on div at bounding box center [374, 65] width 72 height 44
click at [374, 65] on div at bounding box center [374, 65] width 72 height 44
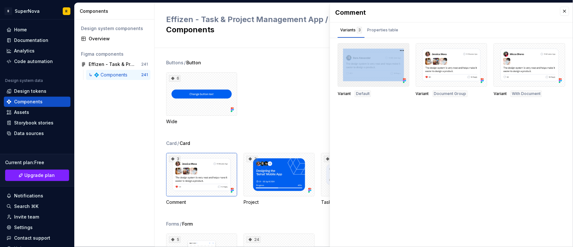
click at [374, 65] on div at bounding box center [374, 65] width 72 height 44
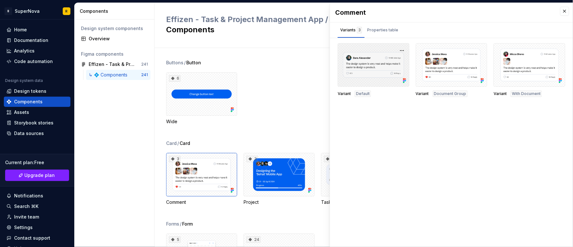
click at [374, 65] on div at bounding box center [374, 65] width 72 height 44
click at [400, 142] on div "Comment Variants 3 Properties table Variant Default Variant Document Group Vari…" at bounding box center [451, 125] width 243 height 244
click at [393, 28] on div "Properties table" at bounding box center [382, 30] width 31 height 6
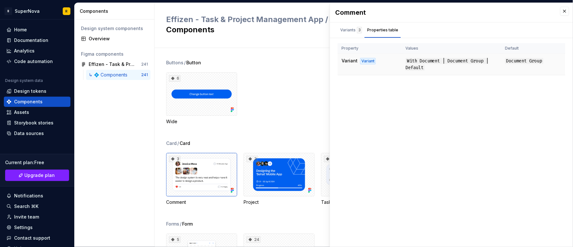
click at [445, 67] on td "With Document | Document Group | Default" at bounding box center [452, 64] width 100 height 21
click at [106, 125] on div "Design system components Overview Figma components Effizen - Task & Project Man…" at bounding box center [115, 134] width 80 height 228
click at [566, 14] on button "button" at bounding box center [564, 11] width 9 height 9
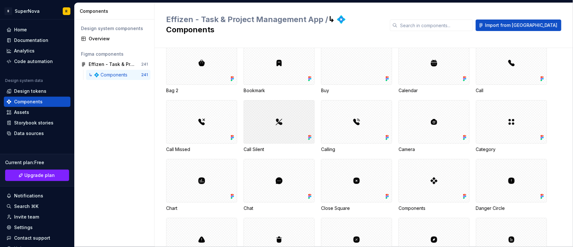
scroll to position [647, 0]
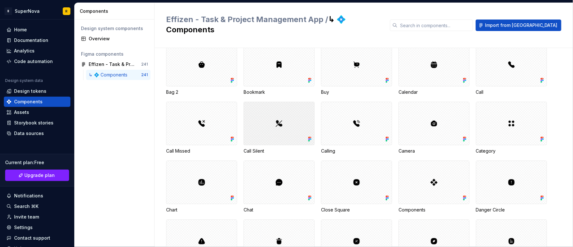
click at [282, 118] on div at bounding box center [279, 124] width 71 height 44
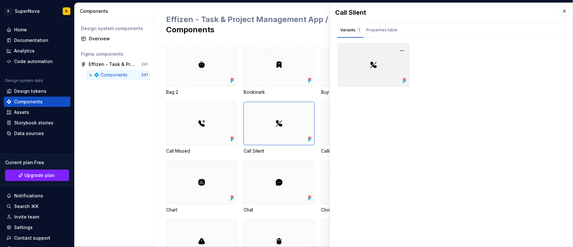
click at [380, 64] on div at bounding box center [374, 65] width 72 height 44
click at [398, 56] on div at bounding box center [374, 65] width 72 height 44
click at [382, 30] on div "Properties table" at bounding box center [381, 30] width 31 height 6
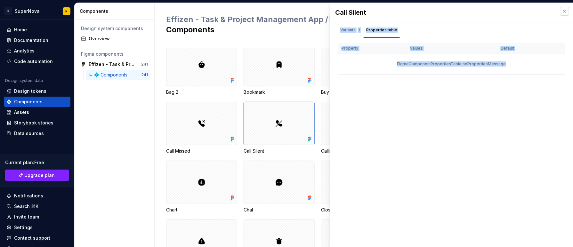
click at [568, 12] on div "Call Silent Call Silent Variants 1 Properties table Property Values Default Fig…" at bounding box center [451, 125] width 243 height 245
click at [568, 12] on button "button" at bounding box center [564, 11] width 9 height 9
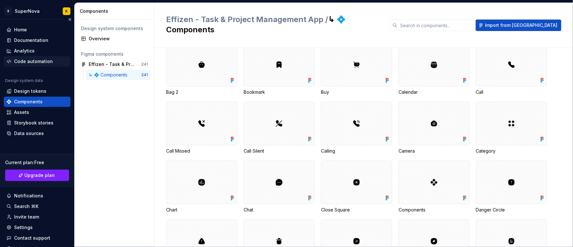
click at [28, 58] on div "Code automation" at bounding box center [33, 61] width 39 height 6
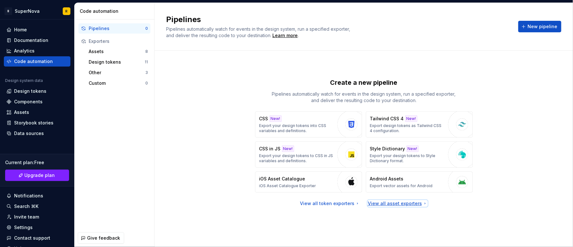
click at [407, 205] on div "View all asset exporters" at bounding box center [398, 203] width 60 height 6
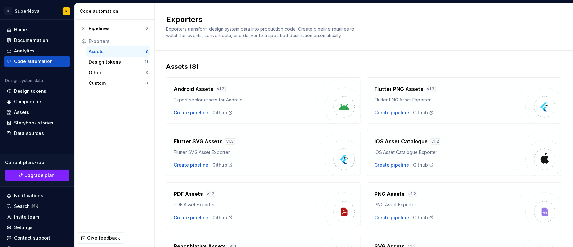
click at [531, 110] on img at bounding box center [539, 101] width 45 height 45
click at [396, 113] on div "Create pipeline" at bounding box center [392, 112] width 35 height 6
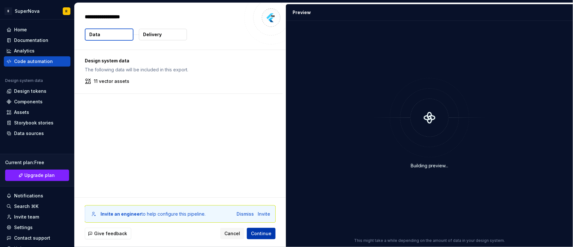
click at [258, 236] on span "Continue" at bounding box center [261, 234] width 20 height 6
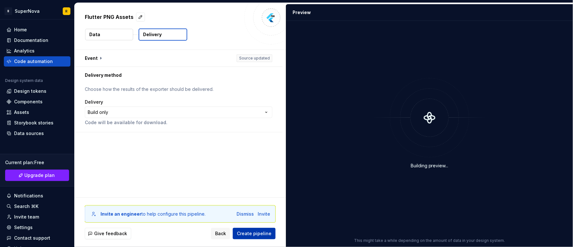
click at [258, 236] on span "Create pipeline" at bounding box center [254, 234] width 35 height 6
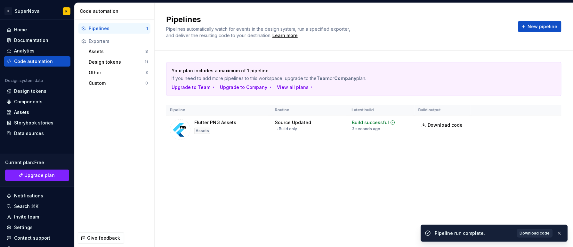
click at [533, 233] on span "Download code" at bounding box center [535, 233] width 30 height 5
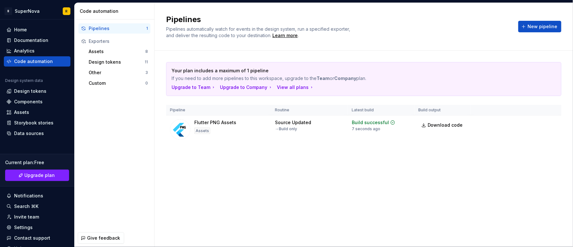
click at [458, 4] on div "Pipelines Pipelines automatically watch for events in the design system, run a …" at bounding box center [364, 27] width 418 height 48
click at [241, 225] on div "Pipelines Pipelines automatically watch for events in the design system, run a …" at bounding box center [364, 125] width 418 height 244
click at [127, 54] on div "Assets" at bounding box center [117, 51] width 57 height 6
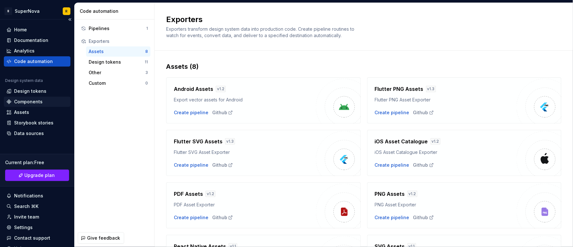
click at [26, 101] on div "Components" at bounding box center [28, 102] width 28 height 6
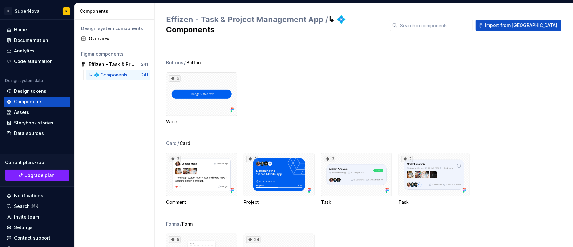
click at [377, 20] on h2 "Effizen - Task & Project Management App / ↳ 💠 Components" at bounding box center [274, 24] width 216 height 20
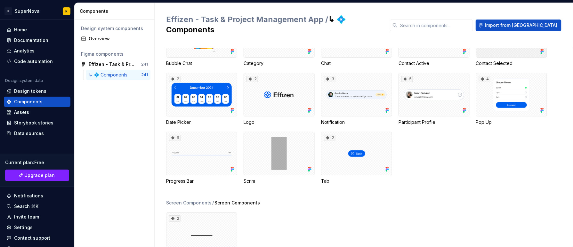
scroll to position [3211, 0]
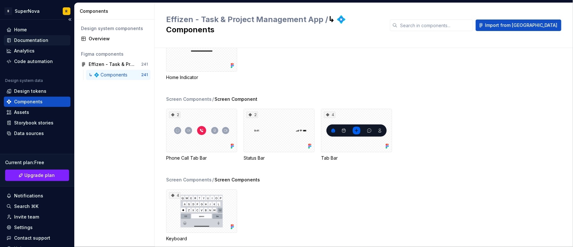
click at [47, 35] on div "Documentation" at bounding box center [37, 40] width 67 height 10
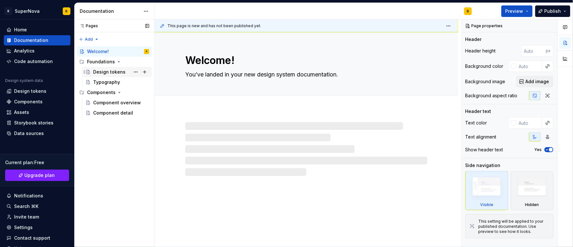
click at [108, 72] on div "Design tokens" at bounding box center [109, 72] width 32 height 6
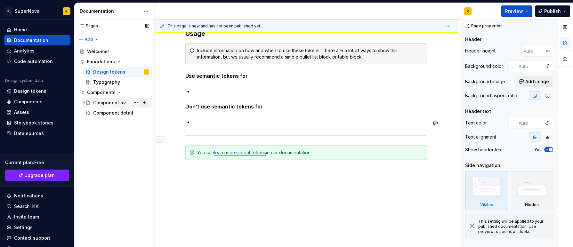
scroll to position [534, 0]
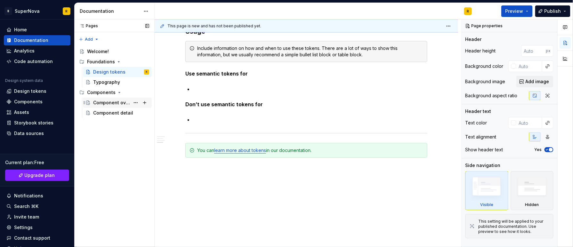
click at [123, 104] on div "Component overview" at bounding box center [111, 103] width 37 height 6
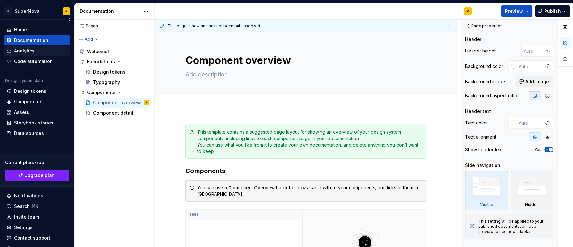
click at [17, 54] on div "Analytics" at bounding box center [24, 51] width 20 height 6
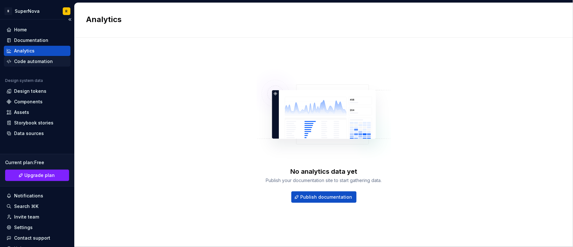
click at [26, 62] on div "Code automation" at bounding box center [33, 61] width 39 height 6
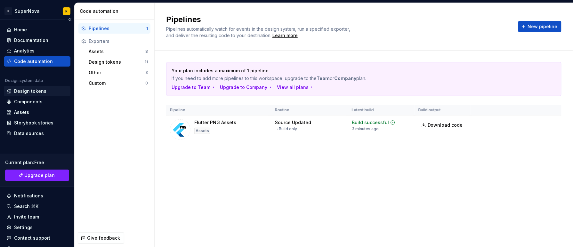
click at [32, 93] on div "Design tokens" at bounding box center [30, 91] width 32 height 6
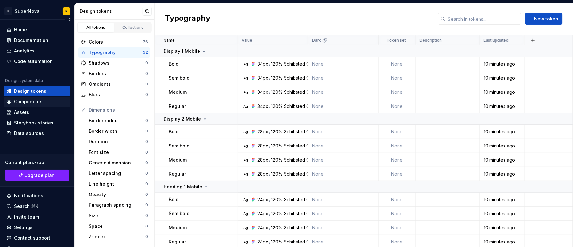
click at [37, 104] on div "Components" at bounding box center [28, 102] width 28 height 6
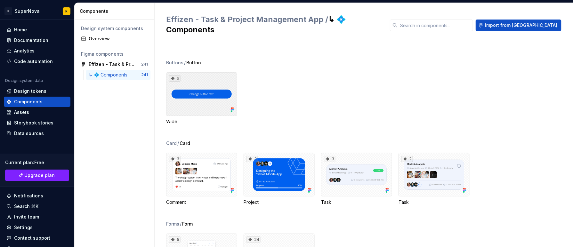
drag, startPoint x: 193, startPoint y: 91, endPoint x: 482, endPoint y: 45, distance: 292.4
click at [482, 48] on div "Buttons / Button 6 Wide Card / Card 3 Comment 3 Project 3 Task 2 Task Forms / F…" at bounding box center [369, 147] width 407 height 199
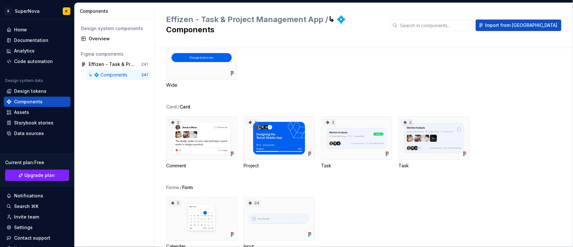
scroll to position [49, 0]
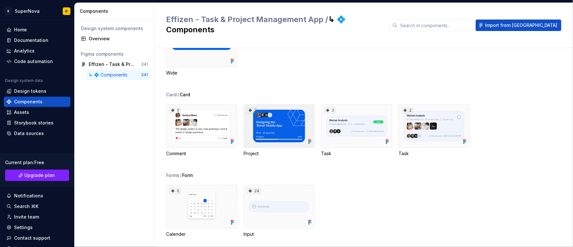
click at [250, 108] on icon at bounding box center [250, 110] width 5 height 5
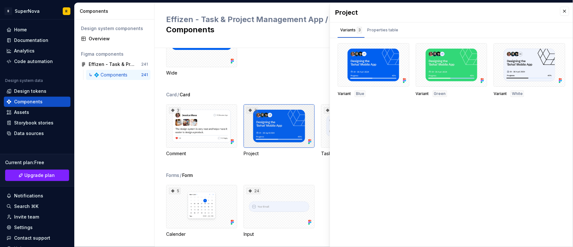
click at [255, 107] on div "3" at bounding box center [253, 110] width 12 height 6
click at [121, 158] on div "Design system components Overview Figma components Effizen - Task & Project Man…" at bounding box center [115, 134] width 80 height 228
click at [25, 112] on div "Assets" at bounding box center [21, 112] width 15 height 6
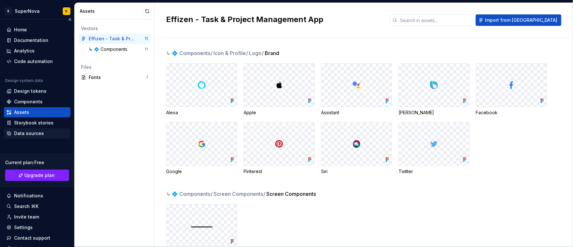
click at [35, 132] on div "Data sources" at bounding box center [29, 133] width 30 height 6
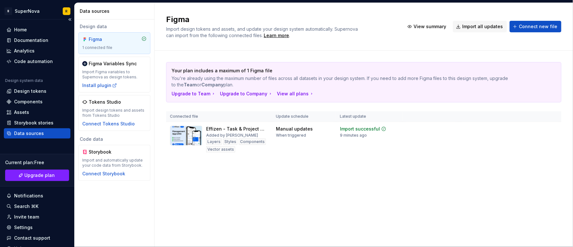
scroll to position [29, 0]
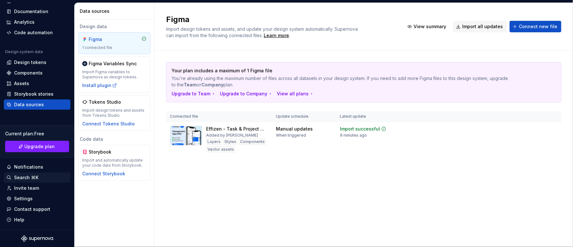
click at [27, 174] on div "Search ⌘K" at bounding box center [37, 178] width 67 height 10
click at [38, 198] on div "Settings" at bounding box center [36, 199] width 61 height 6
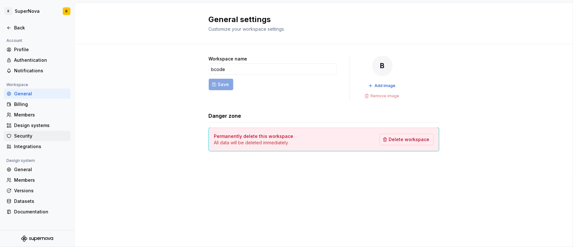
click at [38, 134] on div "Security" at bounding box center [41, 136] width 54 height 6
click at [46, 127] on div "Design systems" at bounding box center [41, 125] width 54 height 6
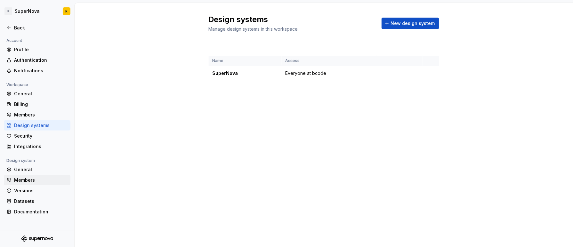
click at [28, 178] on div "Members" at bounding box center [41, 180] width 54 height 6
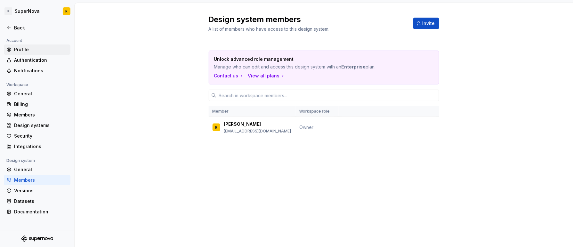
click at [20, 45] on div "Profile" at bounding box center [37, 50] width 67 height 10
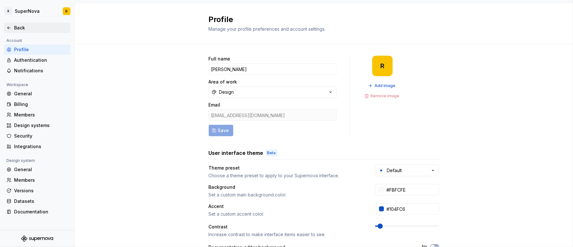
click at [17, 29] on div "Back" at bounding box center [41, 28] width 54 height 6
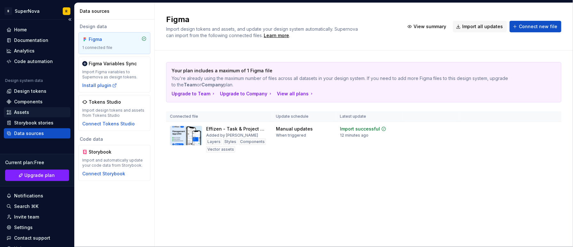
click at [44, 116] on div "Assets" at bounding box center [37, 112] width 67 height 10
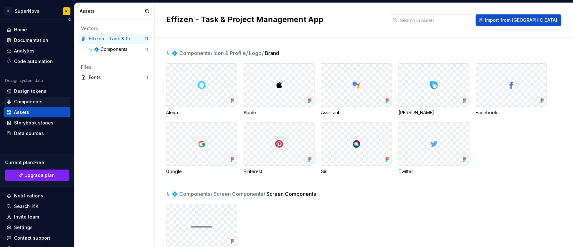
click at [25, 100] on div "Components" at bounding box center [28, 102] width 28 height 6
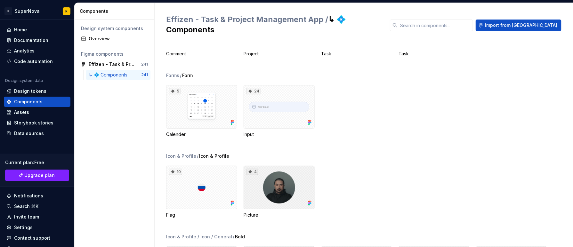
scroll to position [134, 0]
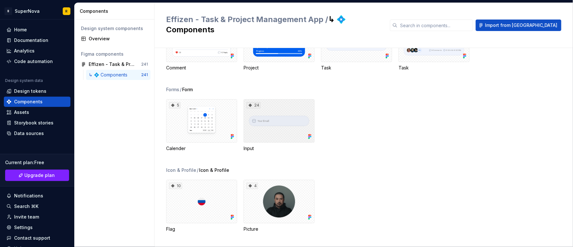
click at [277, 116] on div "24" at bounding box center [279, 121] width 71 height 44
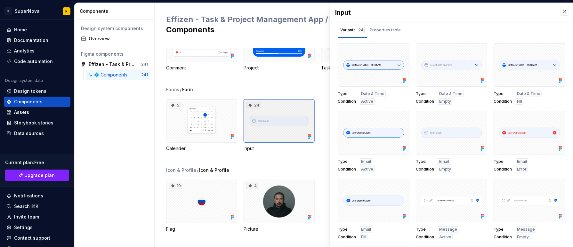
click at [284, 108] on div "24" at bounding box center [279, 121] width 71 height 44
drag, startPoint x: 284, startPoint y: 108, endPoint x: 260, endPoint y: 120, distance: 26.3
click at [260, 120] on div "24" at bounding box center [279, 121] width 71 height 44
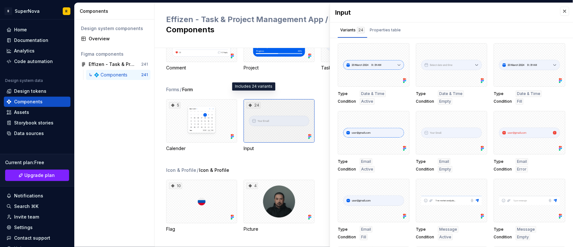
click at [249, 103] on icon at bounding box center [250, 105] width 5 height 5
click at [264, 99] on div "24" at bounding box center [279, 121] width 71 height 44
click at [121, 65] on div "Effizen - Task & Project Management App" at bounding box center [113, 64] width 48 height 6
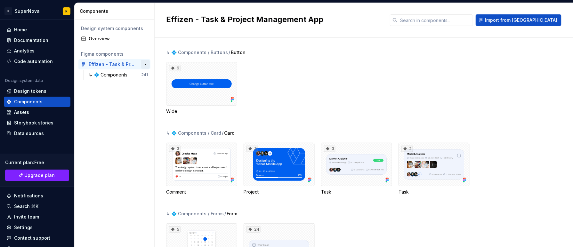
click at [147, 64] on button "button" at bounding box center [145, 64] width 9 height 9
drag, startPoint x: 118, startPoint y: 66, endPoint x: 96, endPoint y: 94, distance: 36.3
click at [96, 94] on div "Design system components Overview Figma components Effizen - Task & Project Man…" at bounding box center [115, 134] width 80 height 228
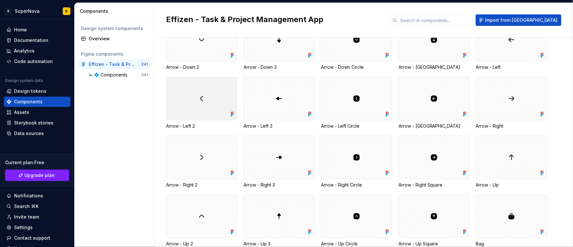
scroll to position [426, 0]
click at [193, 104] on div at bounding box center [201, 98] width 71 height 44
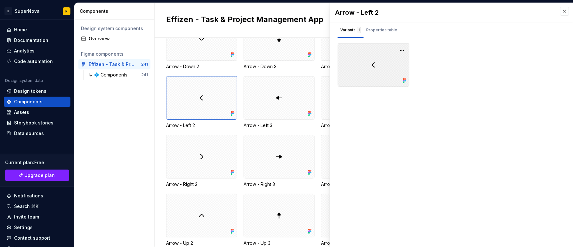
click at [393, 67] on div at bounding box center [374, 65] width 72 height 44
click at [405, 48] on button "button" at bounding box center [402, 50] width 9 height 9
click at [432, 64] on div at bounding box center [452, 65] width 228 height 44
click at [376, 33] on div "Properties table" at bounding box center [381, 30] width 31 height 6
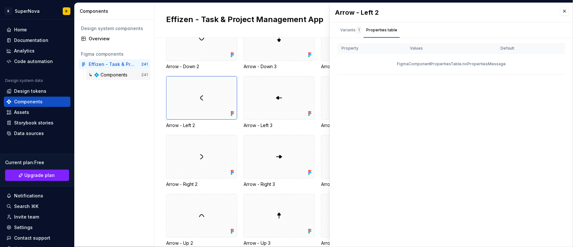
click at [118, 76] on div "↳ 💠 Components" at bounding box center [109, 75] width 41 height 6
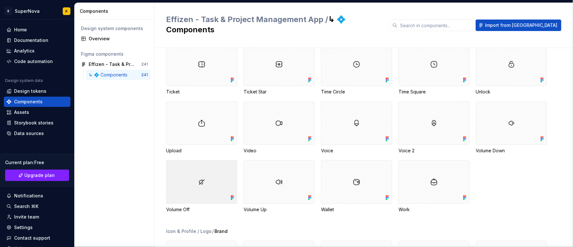
scroll to position [2657, 0]
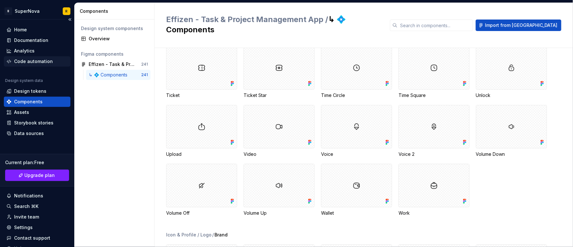
click at [46, 57] on div "Code automation" at bounding box center [37, 61] width 67 height 10
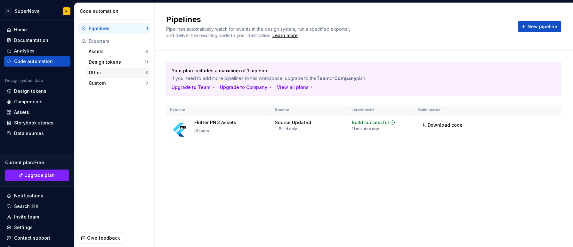
click at [103, 73] on div "Other" at bounding box center [117, 72] width 57 height 6
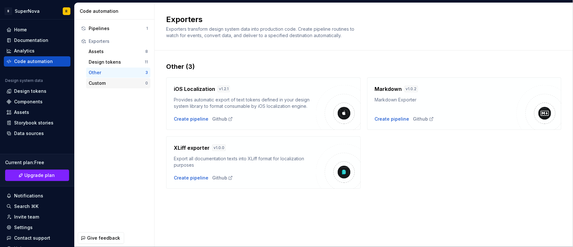
click at [122, 86] on div "Custom" at bounding box center [117, 83] width 57 height 6
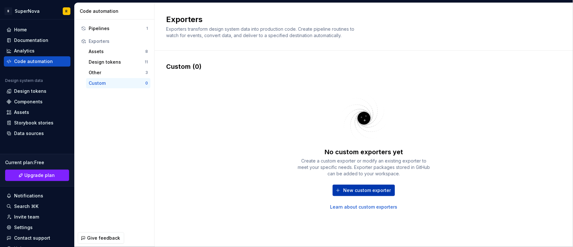
click at [355, 196] on button "New custom exporter" at bounding box center [364, 191] width 62 height 12
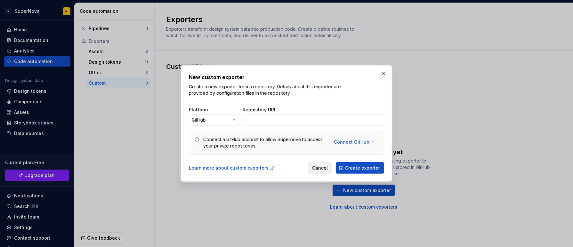
click at [316, 167] on span "Cancel" at bounding box center [320, 168] width 16 height 6
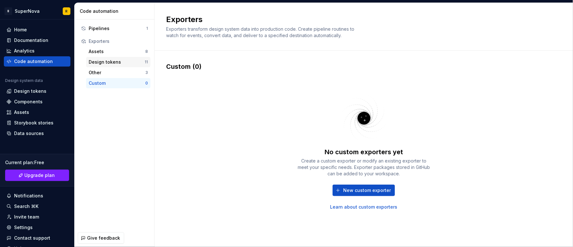
click at [109, 60] on div "Design tokens" at bounding box center [117, 62] width 56 height 6
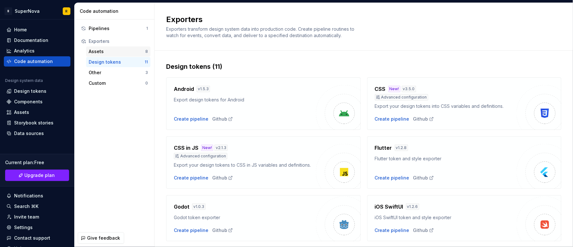
click at [118, 53] on div "Assets" at bounding box center [117, 51] width 57 height 6
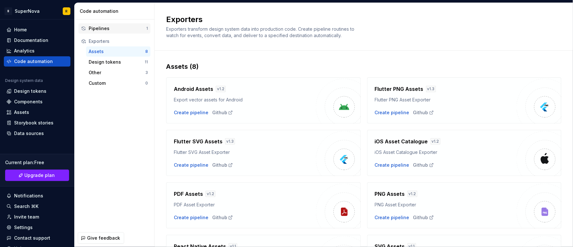
click at [126, 30] on div "Pipelines" at bounding box center [118, 28] width 58 height 6
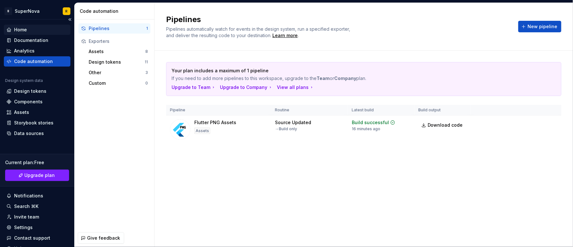
click at [45, 25] on div "Home" at bounding box center [37, 30] width 67 height 10
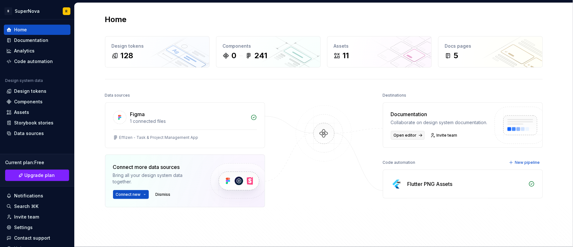
click at [405, 138] on span "Open editor" at bounding box center [405, 135] width 23 height 5
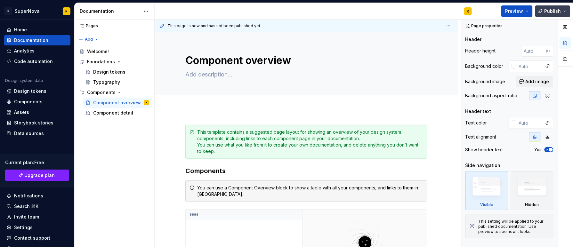
click at [563, 8] on button "Publish" at bounding box center [552, 11] width 35 height 12
click at [523, 10] on span "Preview" at bounding box center [515, 11] width 18 height 6
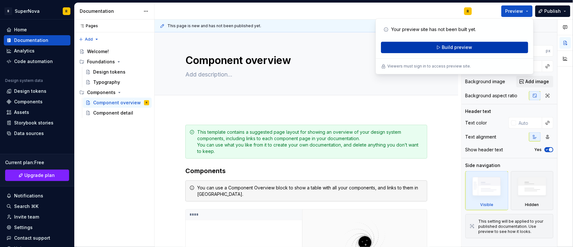
click at [482, 50] on button "Build preview" at bounding box center [454, 48] width 147 height 12
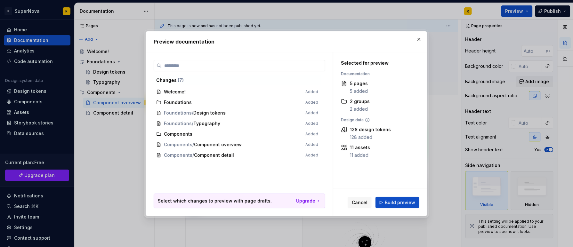
click at [371, 136] on div "128 added" at bounding box center [370, 137] width 41 height 6
click at [396, 204] on span "Build preview" at bounding box center [400, 202] width 30 height 6
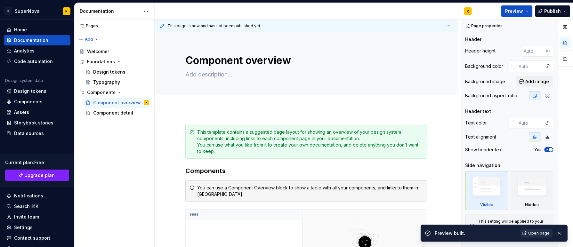
click at [540, 236] on link "Open page" at bounding box center [537, 233] width 32 height 9
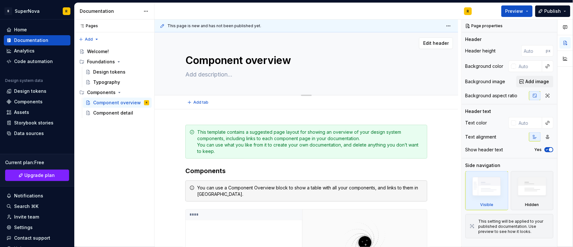
type textarea "*"
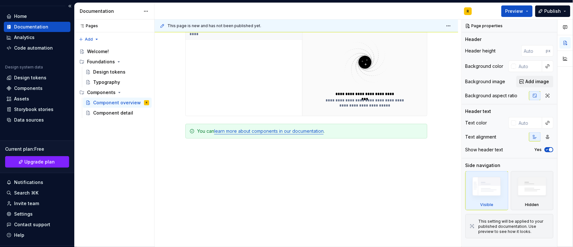
scroll to position [29, 0]
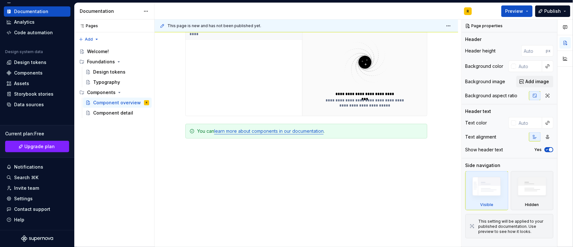
click at [34, 239] on icon "Supernova Logo" at bounding box center [37, 239] width 32 height 6
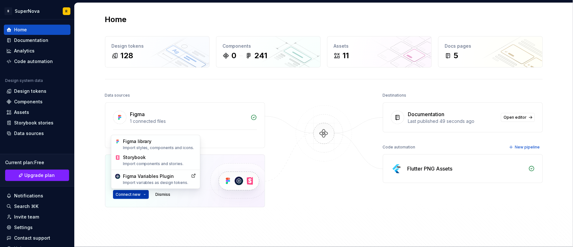
click at [126, 198] on html "B SuperNova R Home Documentation Analytics Code automation Design system data D…" at bounding box center [286, 123] width 573 height 247
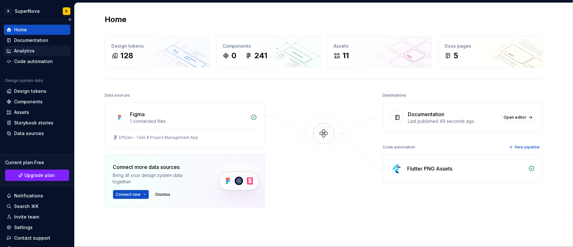
click at [29, 52] on html "B SuperNova R Home Documentation Analytics Code automation Design system data D…" at bounding box center [286, 123] width 573 height 247
click at [36, 65] on div "Code automation" at bounding box center [37, 61] width 67 height 10
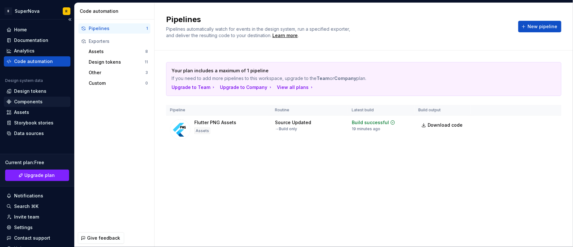
click at [36, 99] on div "Components" at bounding box center [28, 102] width 28 height 6
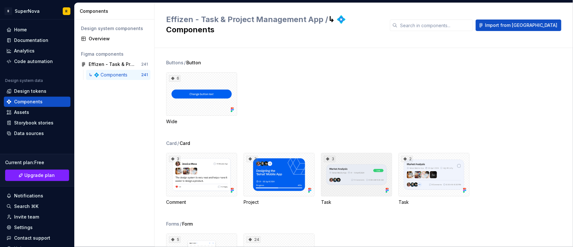
click at [332, 156] on div "3" at bounding box center [330, 159] width 12 height 6
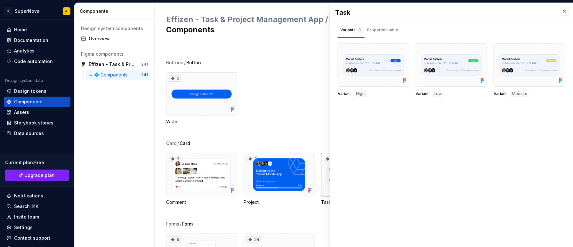
click at [518, 94] on span "Medium" at bounding box center [519, 93] width 15 height 5
click at [521, 70] on div at bounding box center [530, 65] width 72 height 44
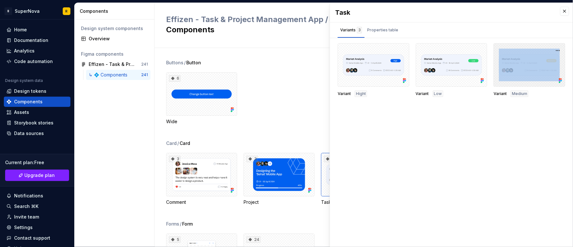
click at [521, 70] on div at bounding box center [530, 65] width 72 height 44
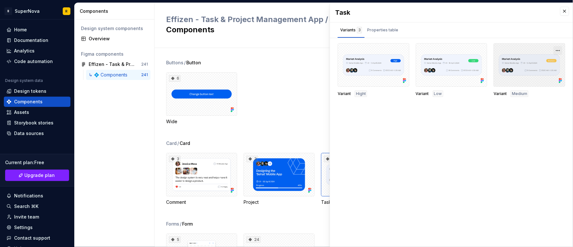
click at [559, 50] on button "button" at bounding box center [558, 50] width 9 height 9
click at [26, 110] on div "Assets" at bounding box center [21, 112] width 15 height 6
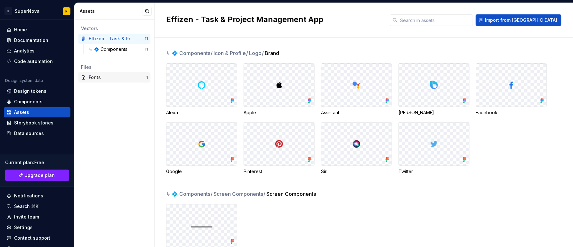
click at [101, 76] on div "Fonts" at bounding box center [118, 77] width 58 height 6
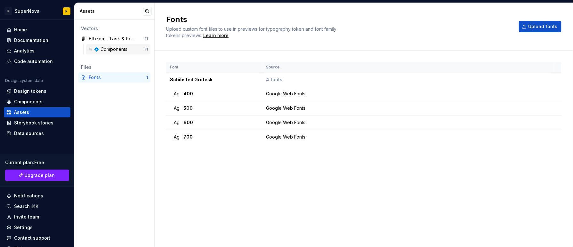
click at [107, 49] on div "↳ 💠 Components" at bounding box center [109, 49] width 41 height 6
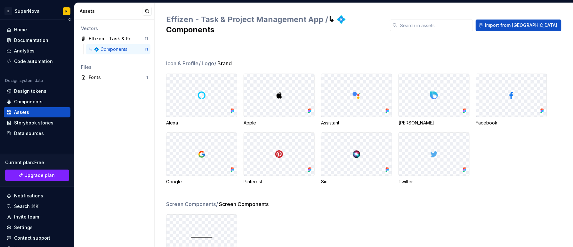
click at [34, 183] on div "Current plan : Free Upgrade plan" at bounding box center [37, 170] width 74 height 33
click at [44, 178] on span "Upgrade plan" at bounding box center [40, 175] width 30 height 6
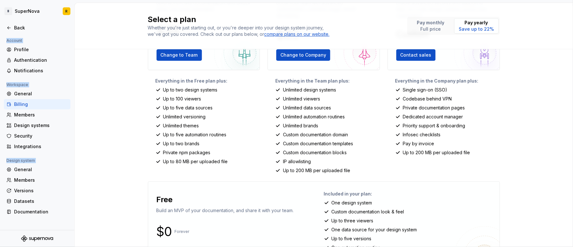
scroll to position [117, 0]
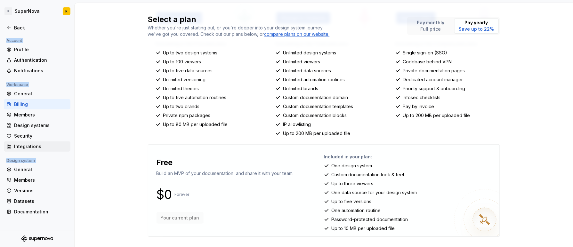
click at [19, 144] on div "Integrations" at bounding box center [41, 146] width 54 height 6
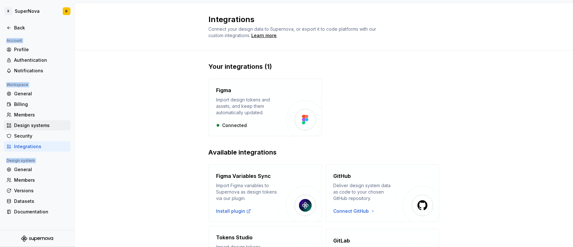
click at [23, 126] on div "Design systems" at bounding box center [41, 125] width 54 height 6
